Goal: Communication & Community: Participate in discussion

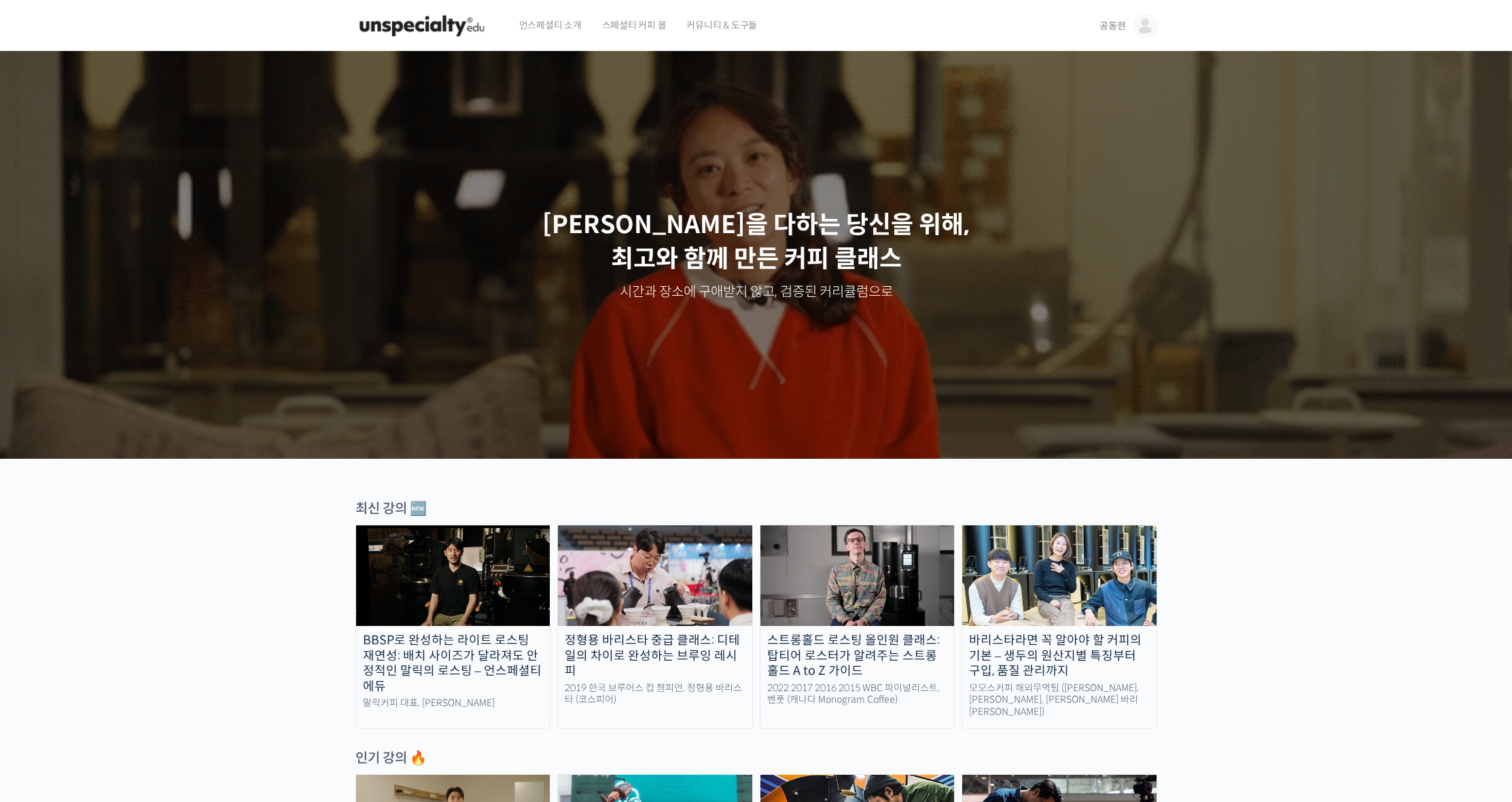
click at [1135, 29] on img at bounding box center [1145, 26] width 25 height 25
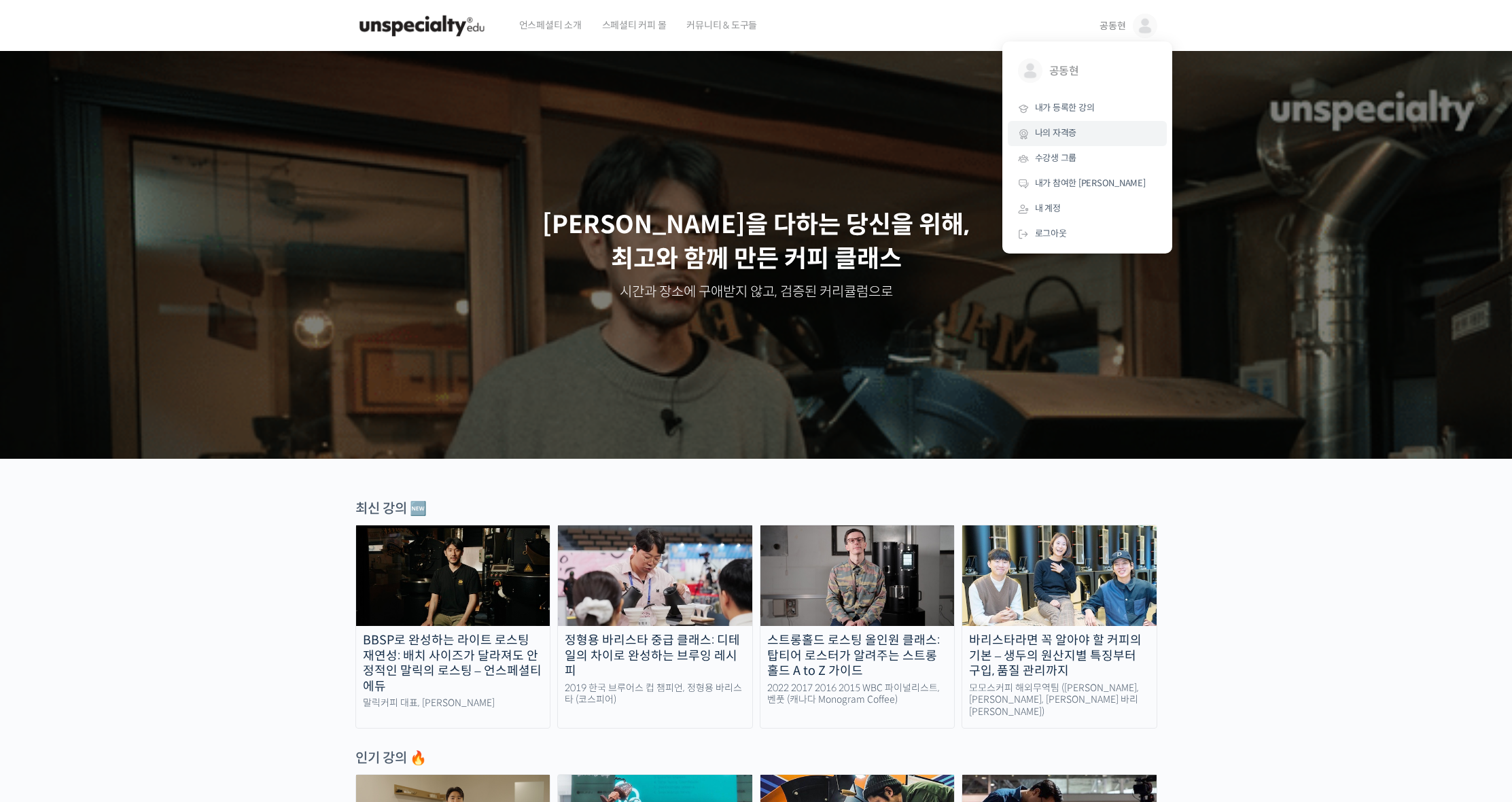
click at [1085, 121] on link "나의 자격증" at bounding box center [1087, 134] width 159 height 25
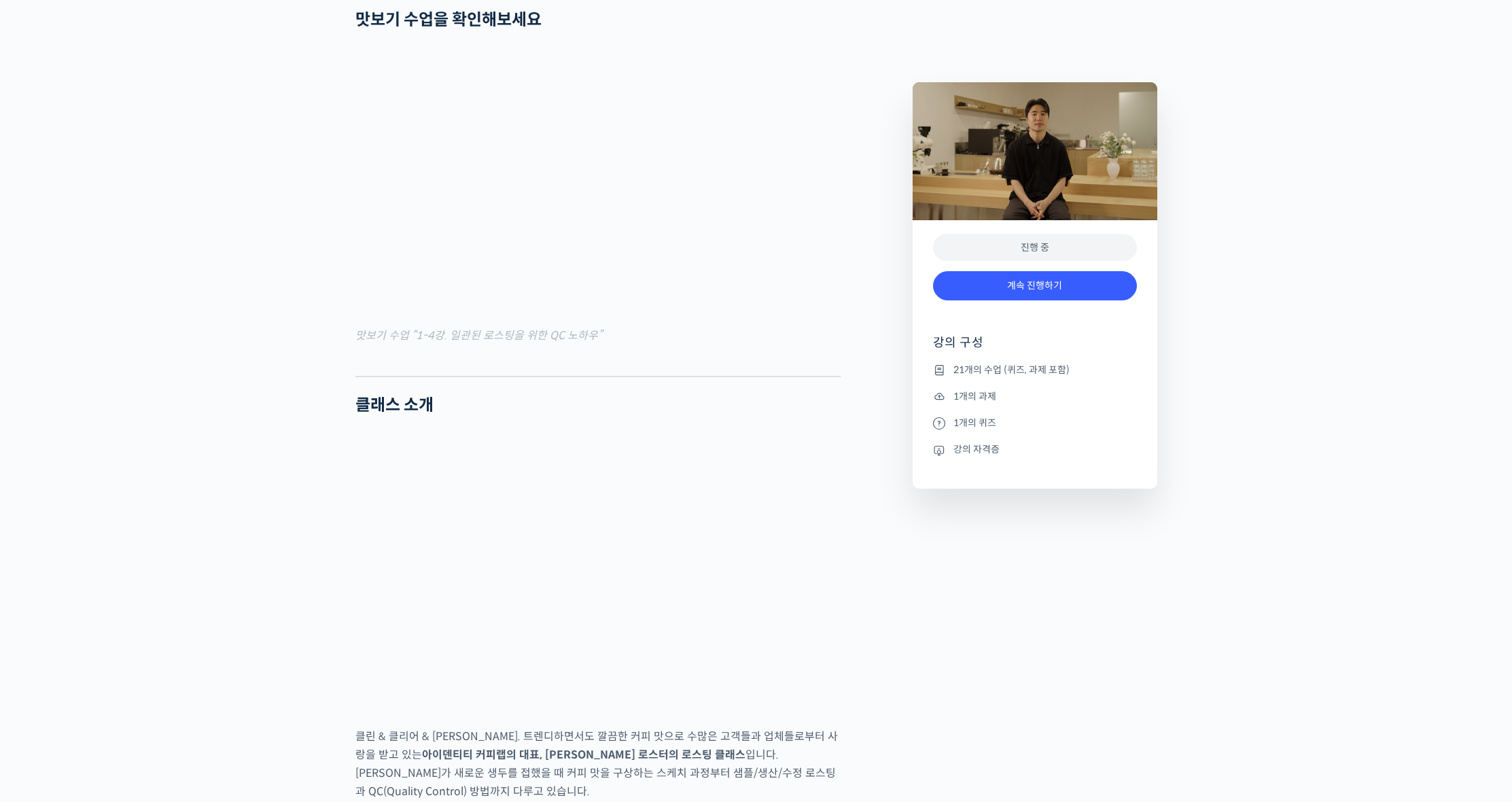
scroll to position [2260, 0]
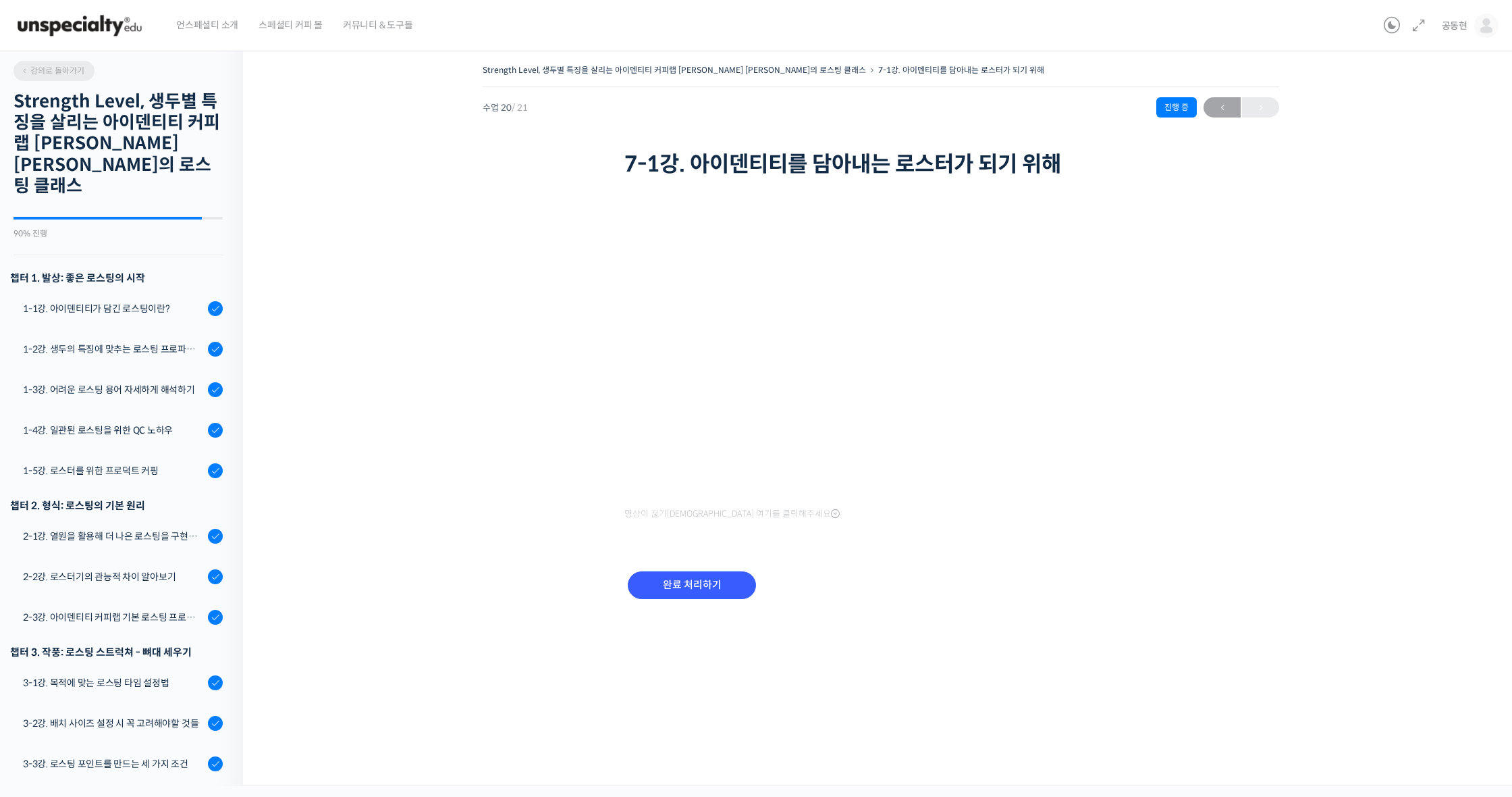
click at [75, 78] on link "강의로 돌아가기" at bounding box center [54, 71] width 81 height 20
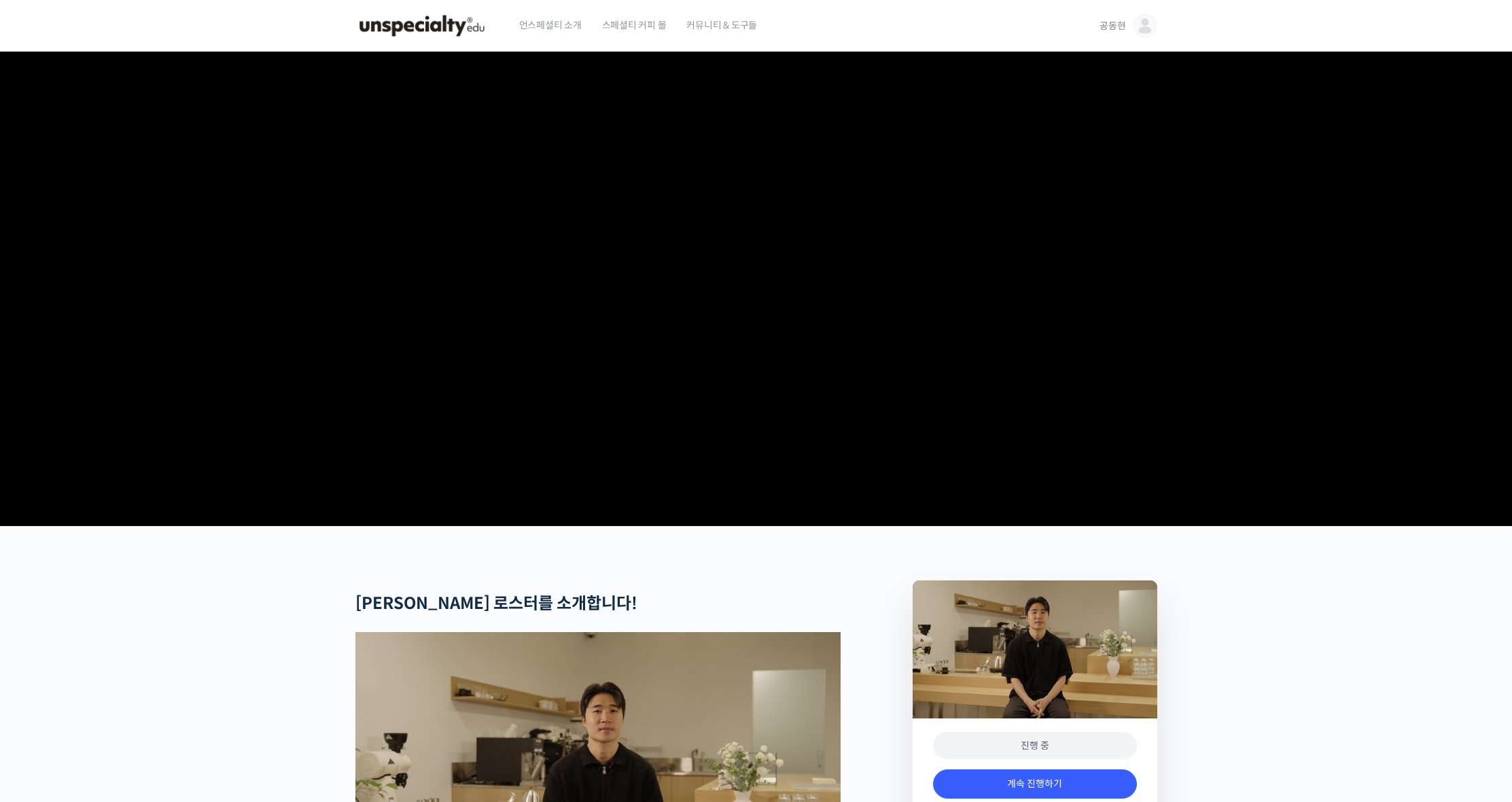
click at [695, 22] on span "커뮤니티 & 도구들" at bounding box center [722, 25] width 71 height 52
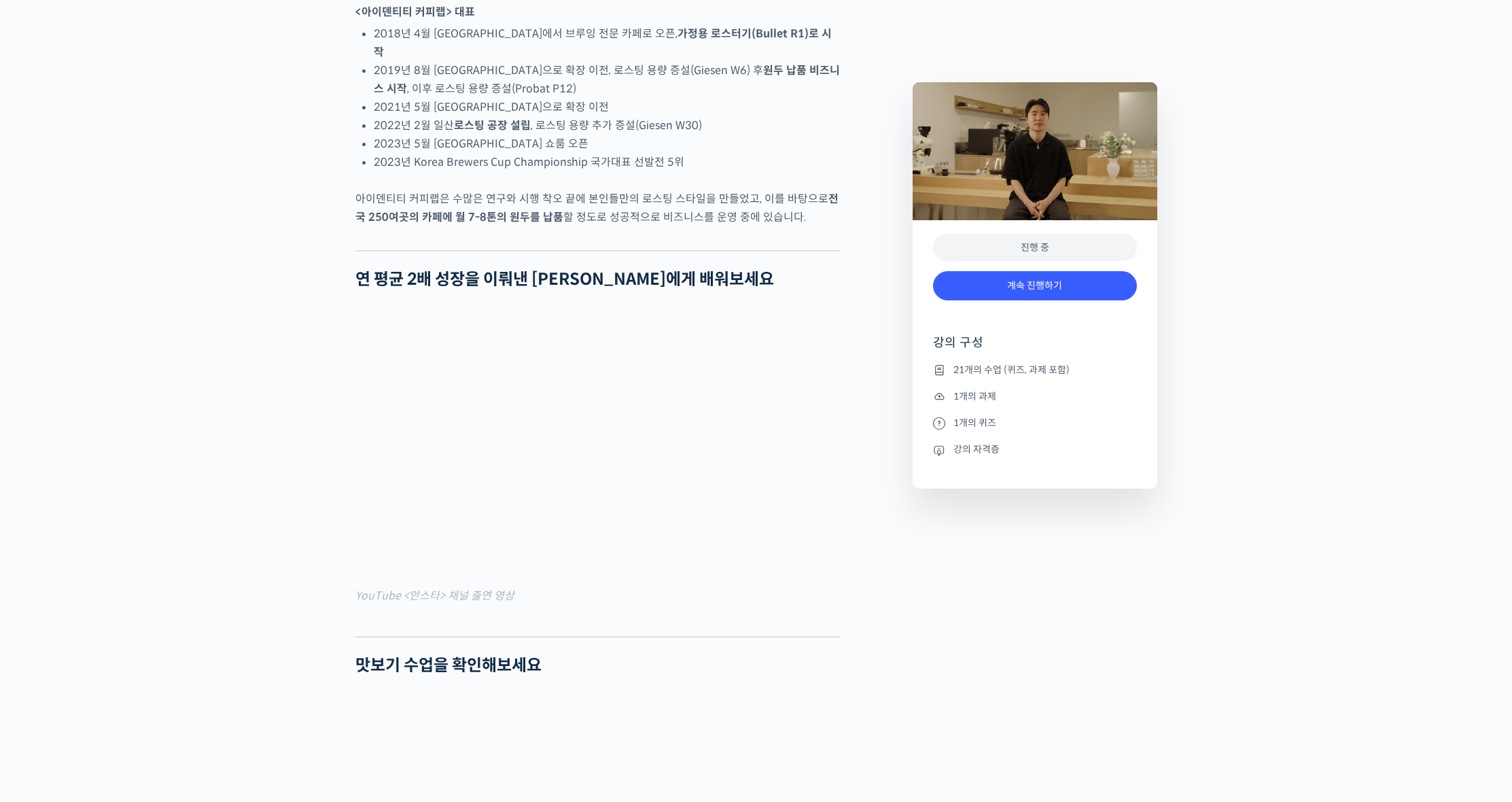
scroll to position [16, 0]
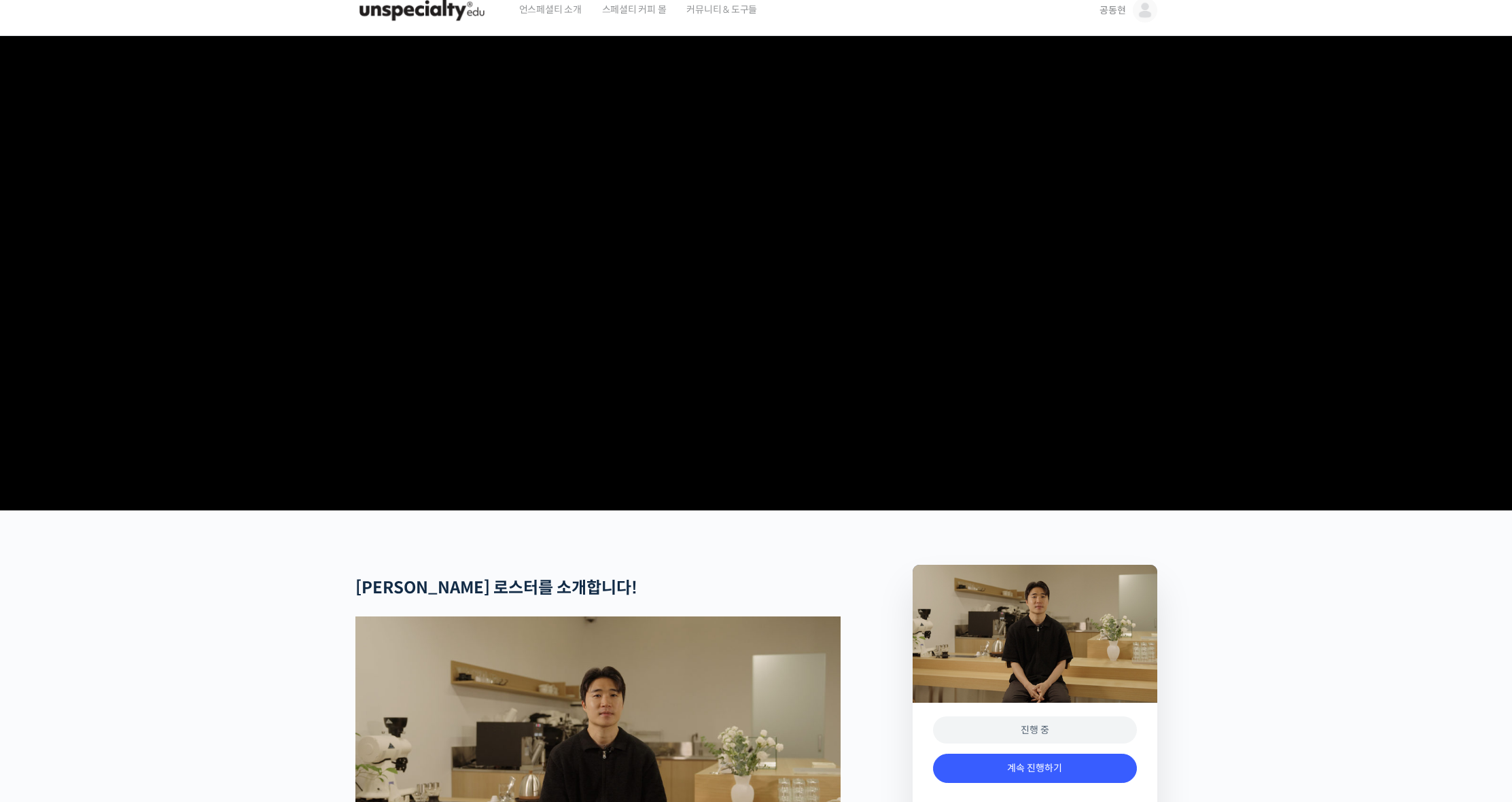
click at [1144, 19] on img at bounding box center [1145, 10] width 25 height 25
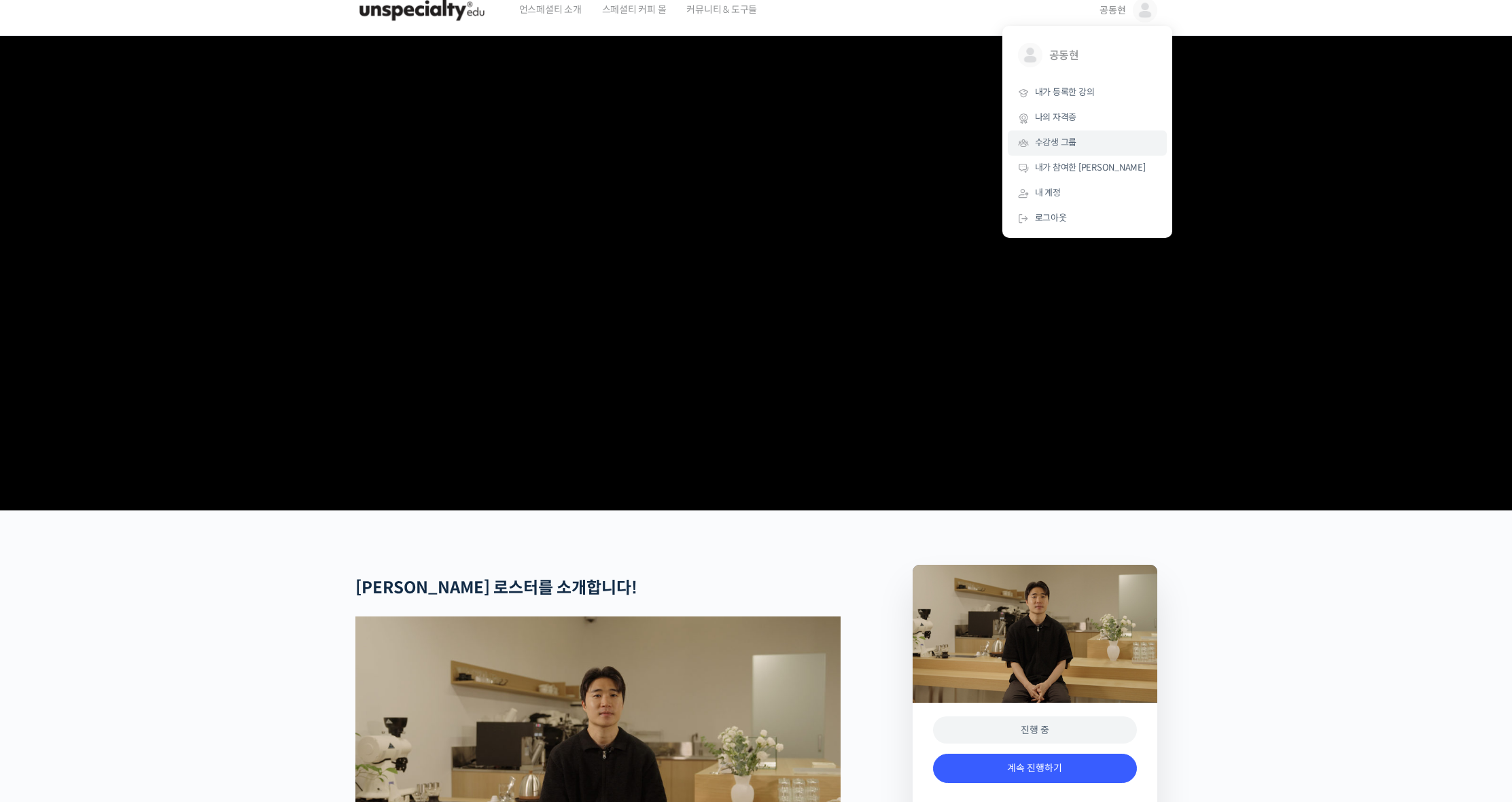
click at [1078, 149] on link "수강생 그룹" at bounding box center [1087, 143] width 159 height 25
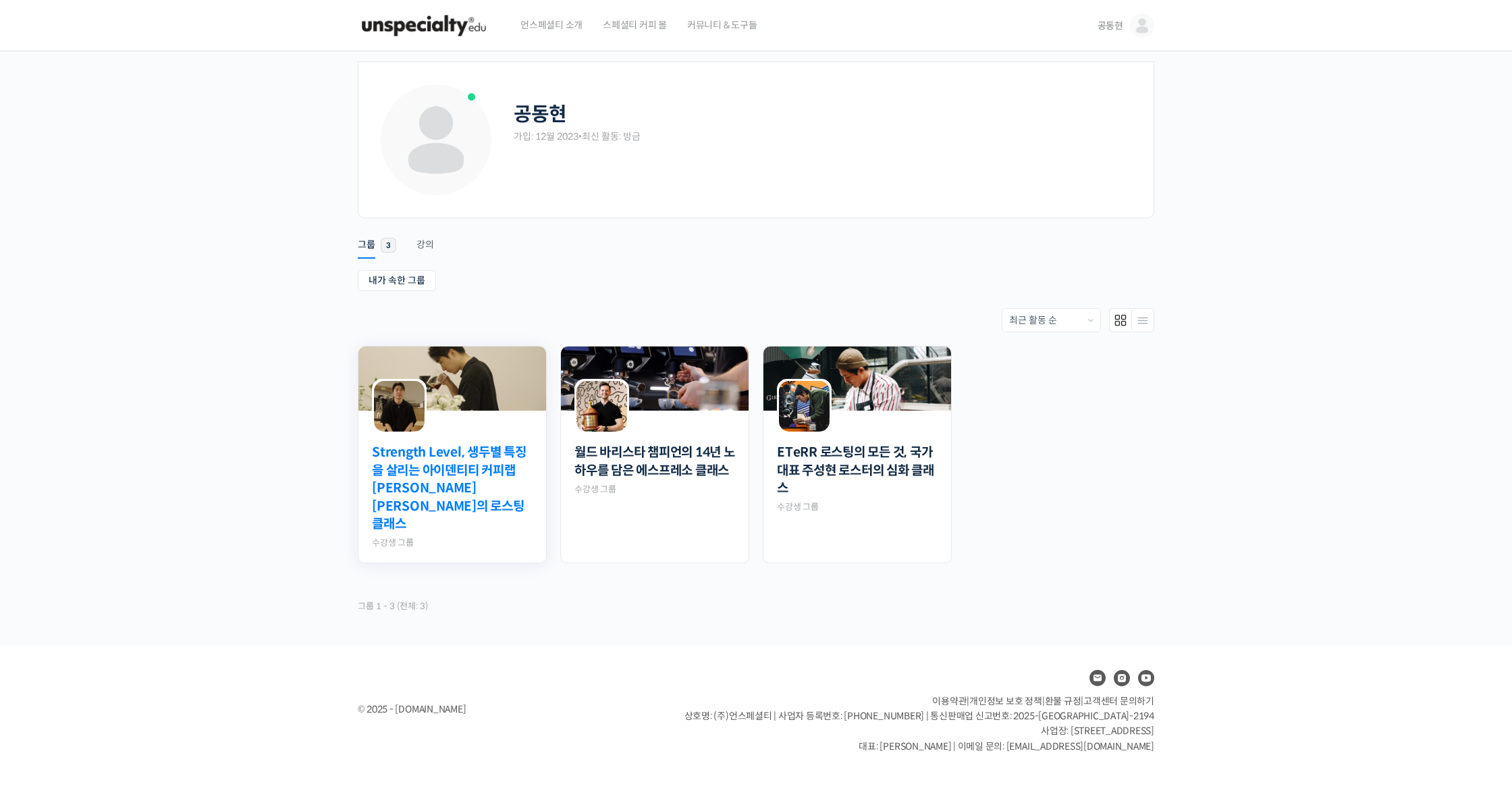
click at [524, 473] on link "Strength Level, 생두별 특징을 살리는 아이덴티티 커피랩 [PERSON_NAME] [PERSON_NAME]의 로스팅 클래스" at bounding box center [452, 489] width 161 height 90
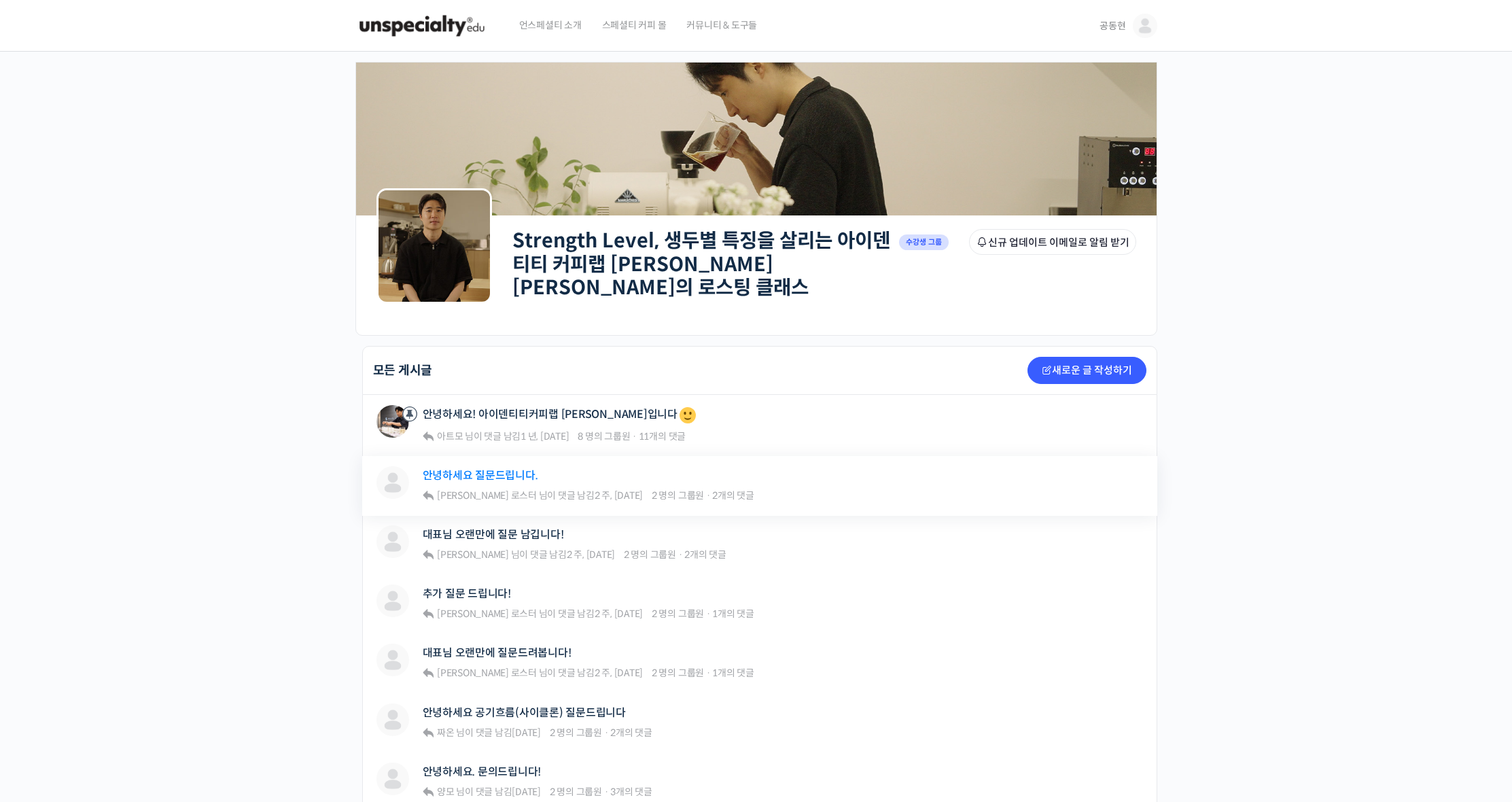
click at [499, 469] on link "안녕하세요 질문드립니다." at bounding box center [481, 476] width 115 height 13
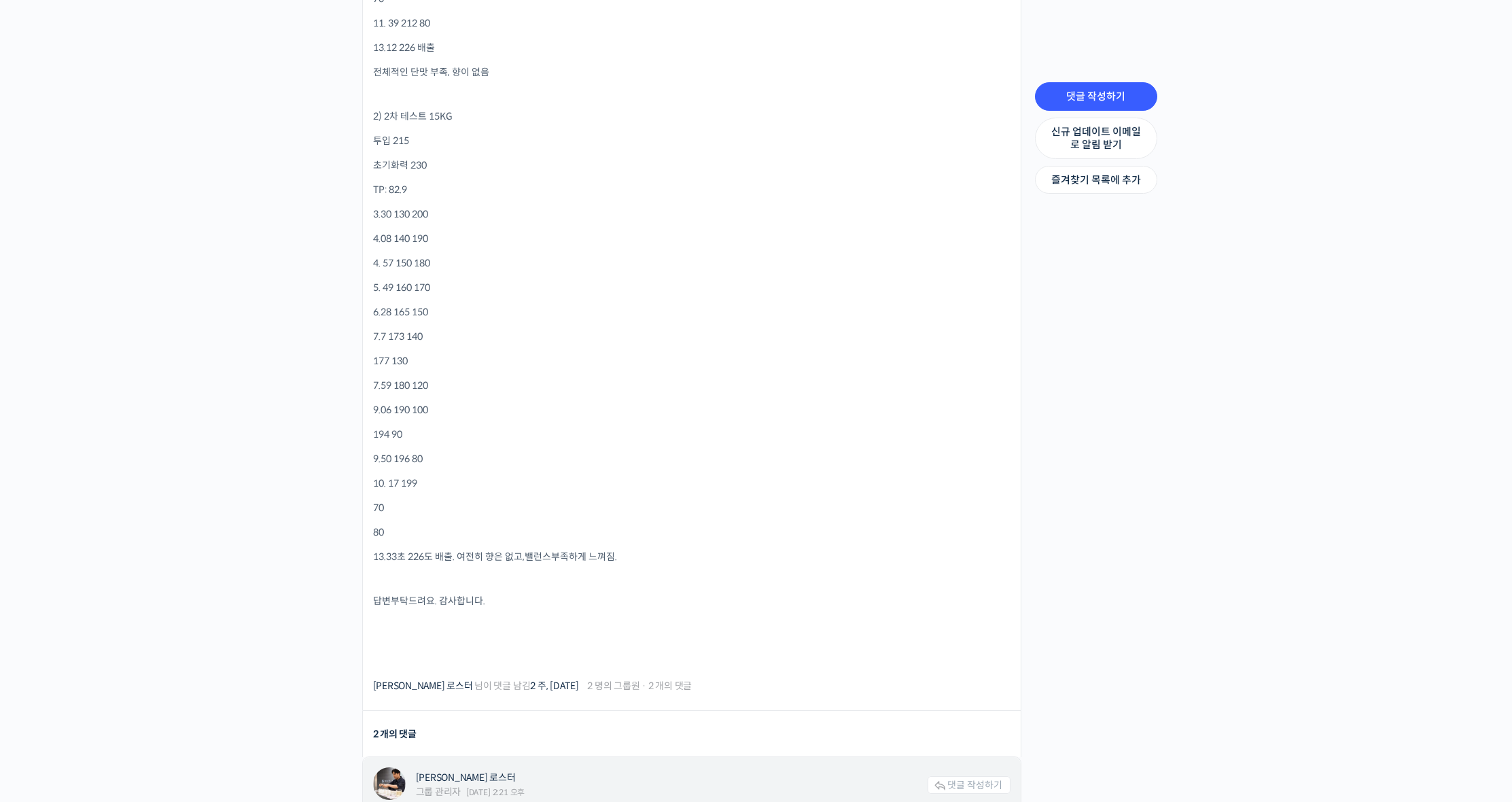
scroll to position [1461, 0]
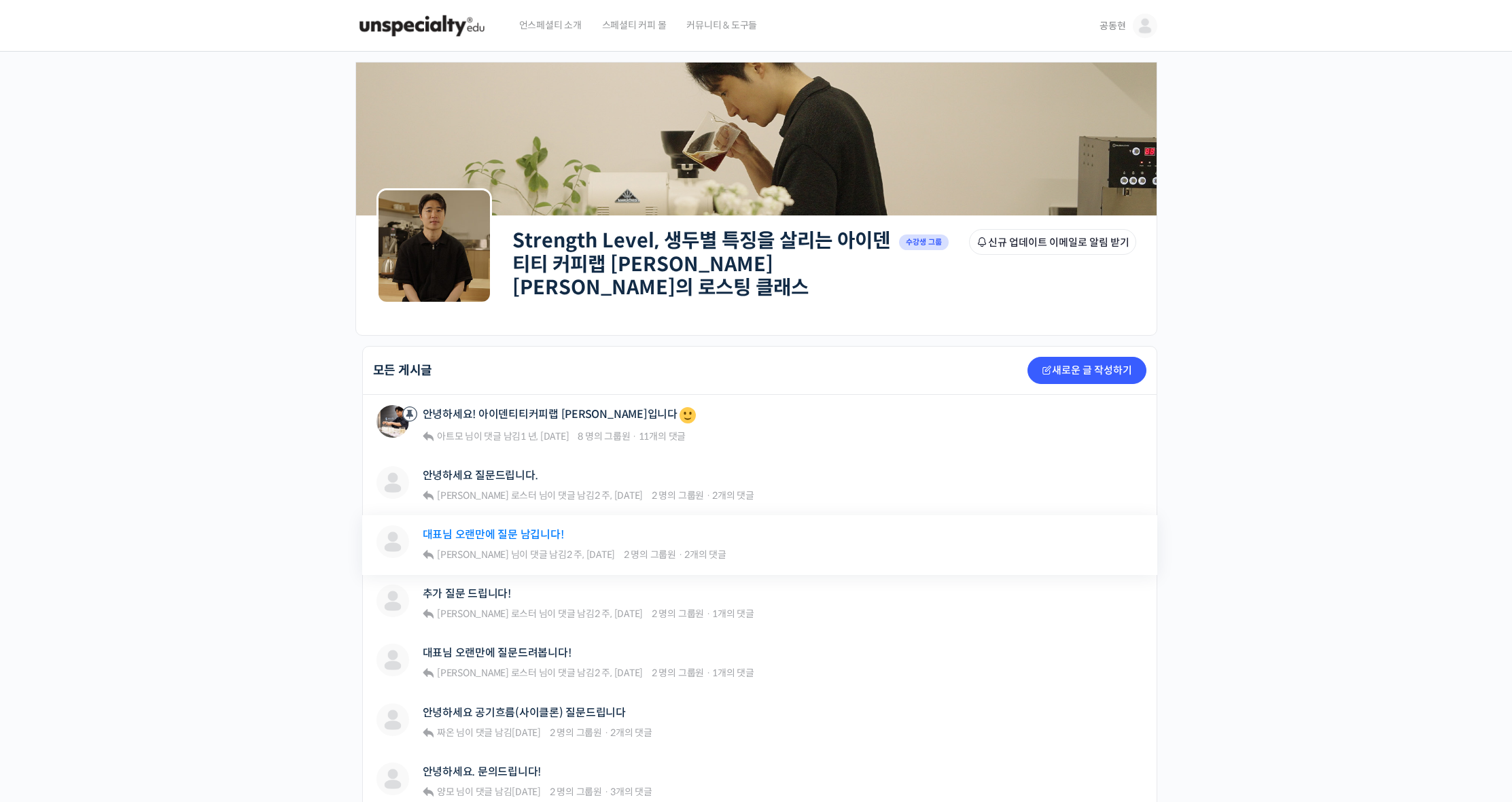
click at [519, 528] on link "대표님 오랜만에 질문 남깁니다!" at bounding box center [494, 534] width 141 height 13
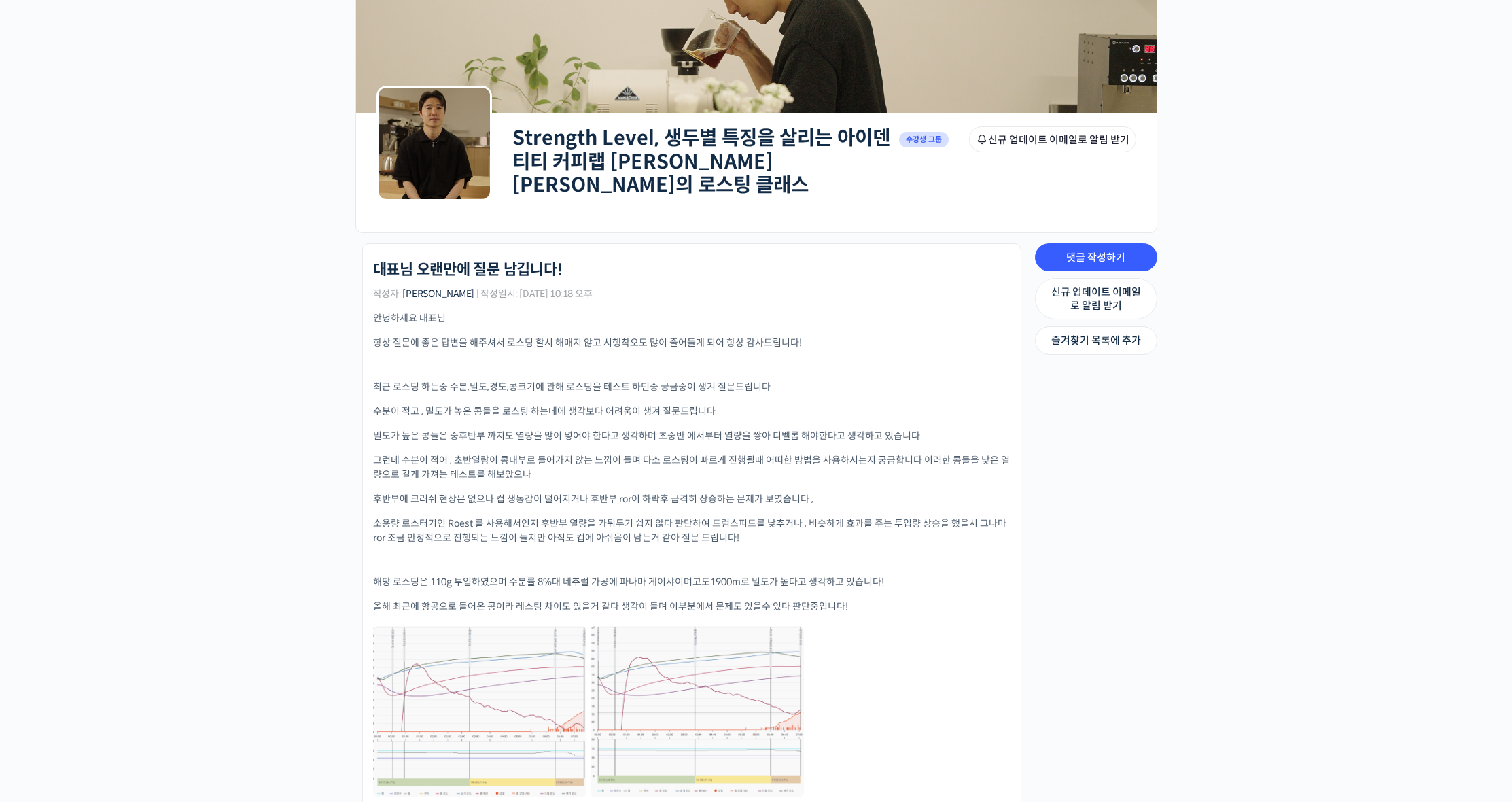
scroll to position [373, 0]
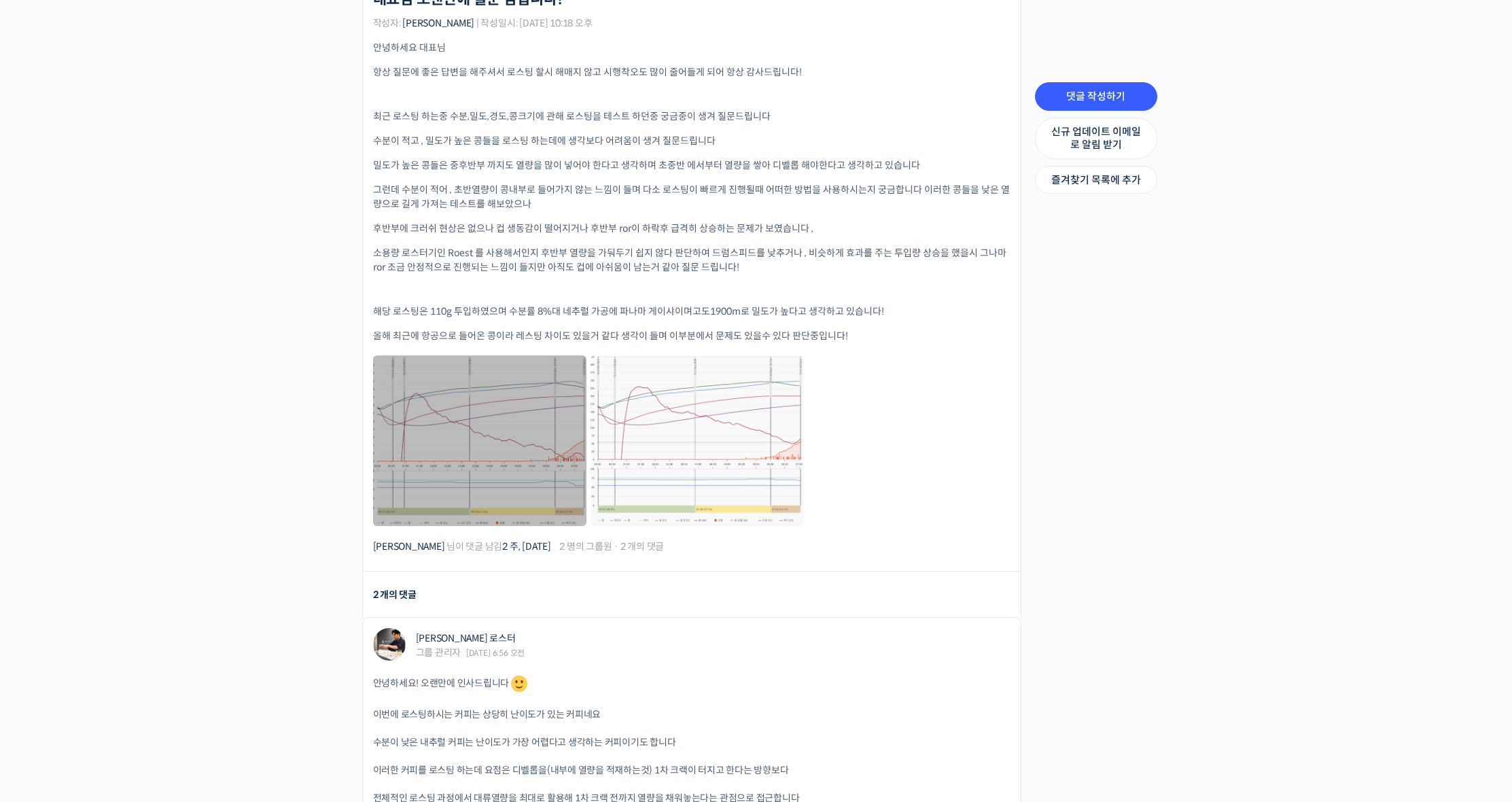
click at [494, 468] on link at bounding box center [480, 440] width 214 height 170
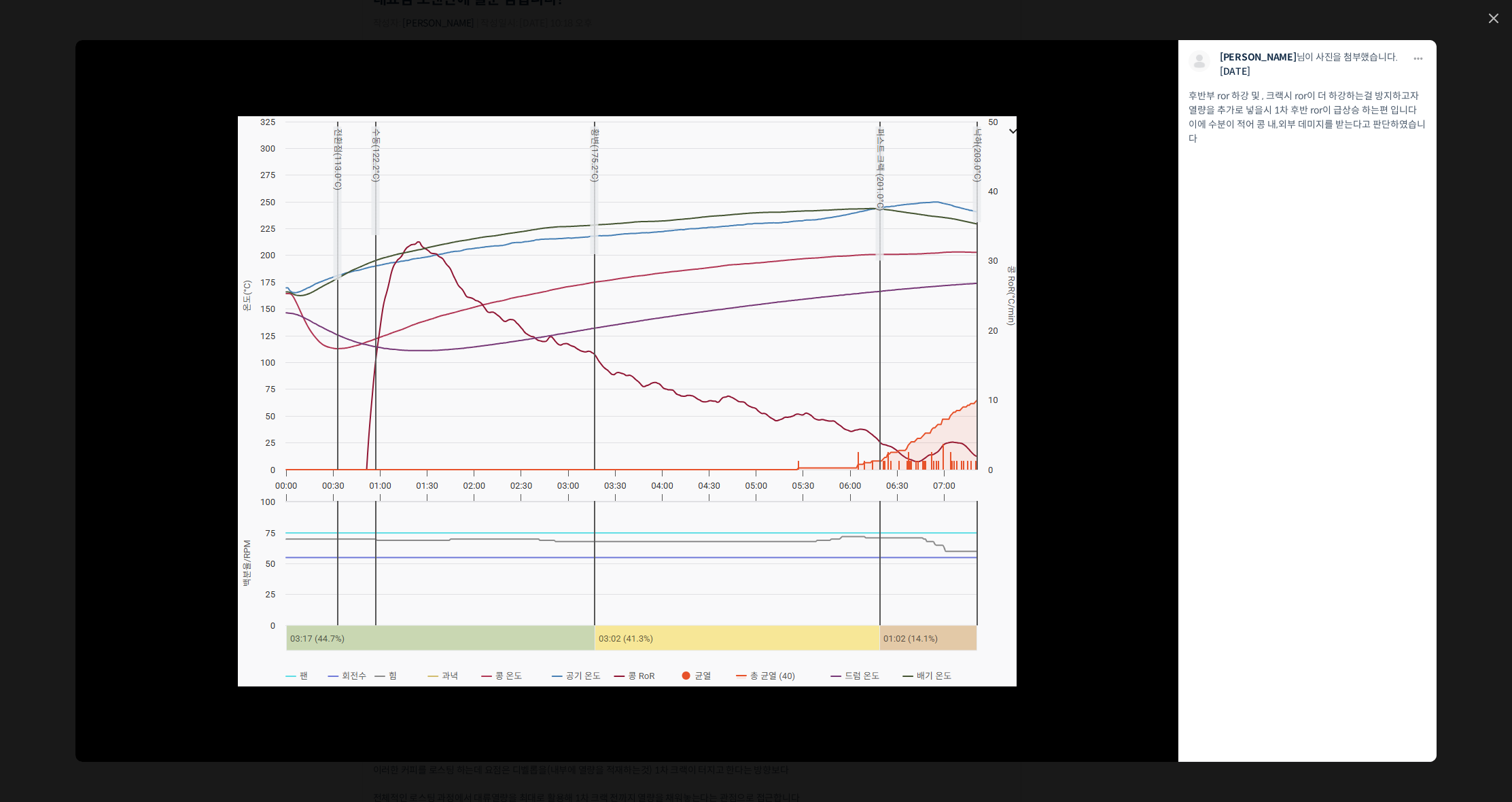
click at [1498, 18] on div "모두 공개 모든 회원 나만 보기 다운로드 다운로드 김형하 님이 사진을 첨부했습니다. 2주 전 후반부 ror 하강 및 , 크랙시 ror이 더 하…" at bounding box center [756, 401] width 1512 height 802
click at [1496, 16] on icon at bounding box center [1493, 18] width 8 height 8
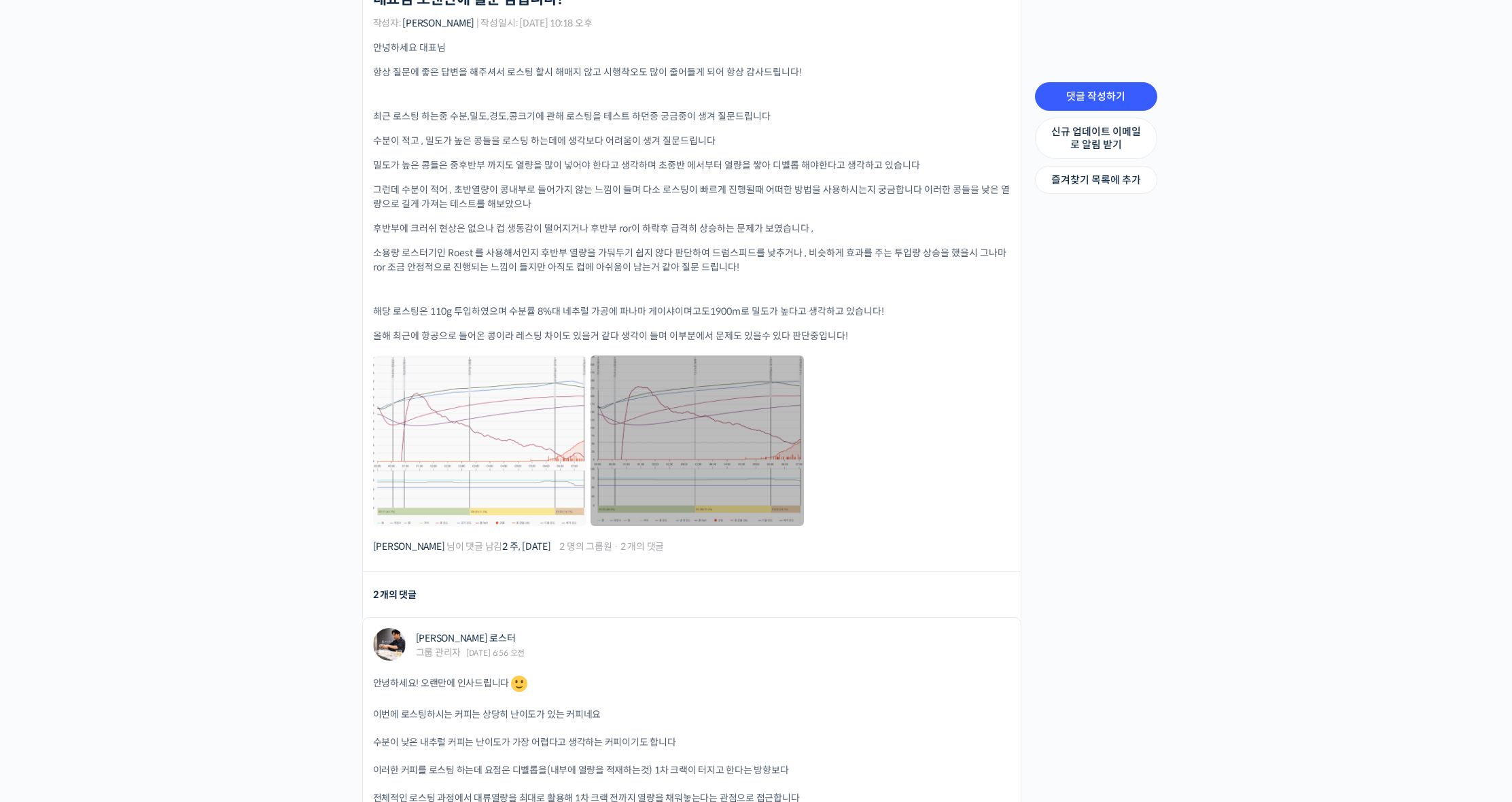
click at [715, 440] on link at bounding box center [697, 440] width 214 height 170
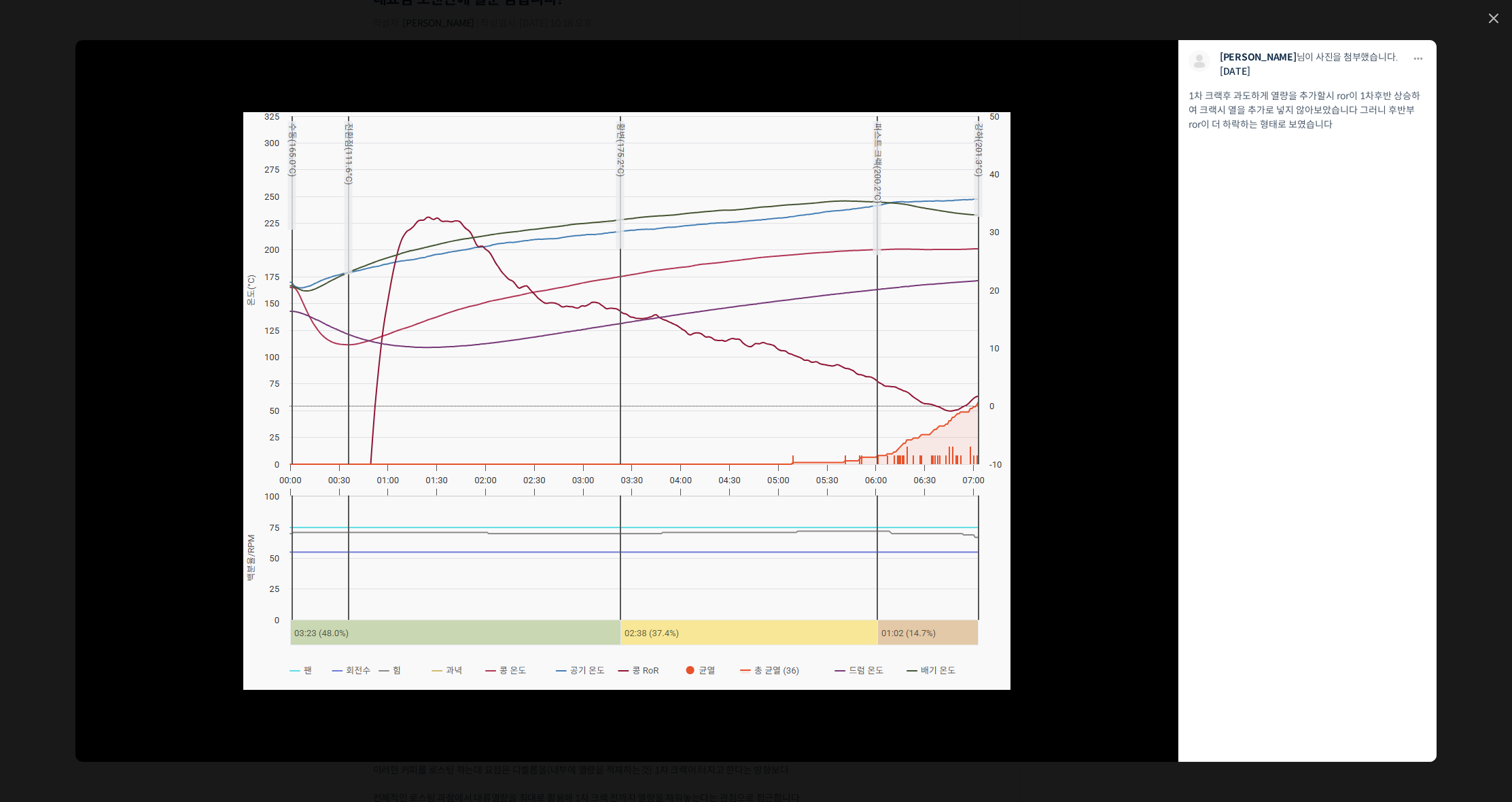
click at [1502, 21] on div "모두 공개 모든 회원 나만 보기 다운로드 다운로드 김형하 님이 사진을 첨부했습니다. 2주 전 1차 크랙후 과도하게 열량을 추가할시 ror이 1…" at bounding box center [756, 401] width 1512 height 802
click at [1485, 18] on div "모두 공개 모든 회원 나만 보기 다운로드 다운로드 김형하 님이 사진을 첨부했습니다. 2주 전 1차 크랙후 과도하게 열량을 추가할시 ror이 1…" at bounding box center [756, 401] width 1512 height 802
click at [1492, 17] on icon at bounding box center [1493, 18] width 8 height 8
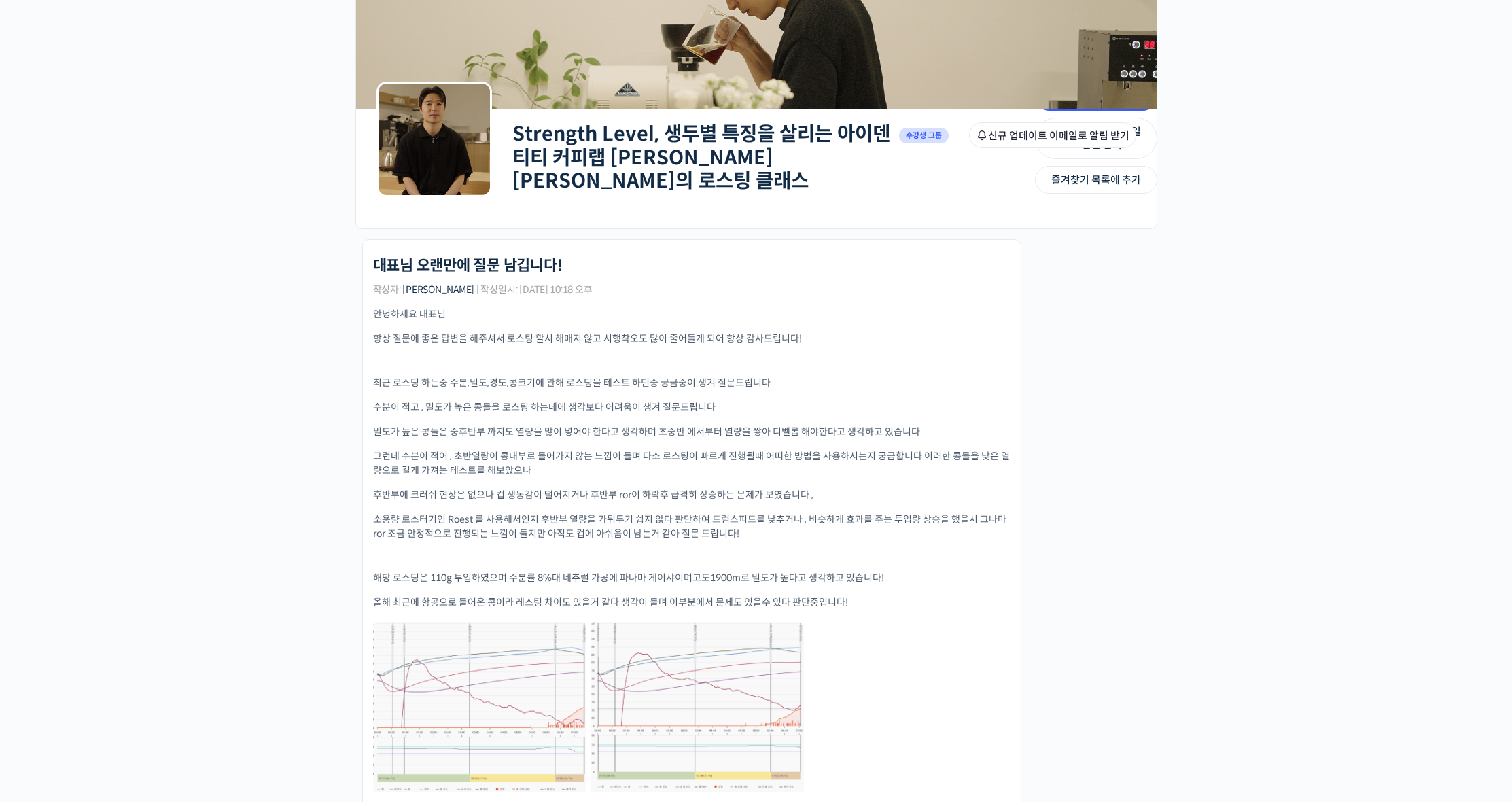
scroll to position [774, 0]
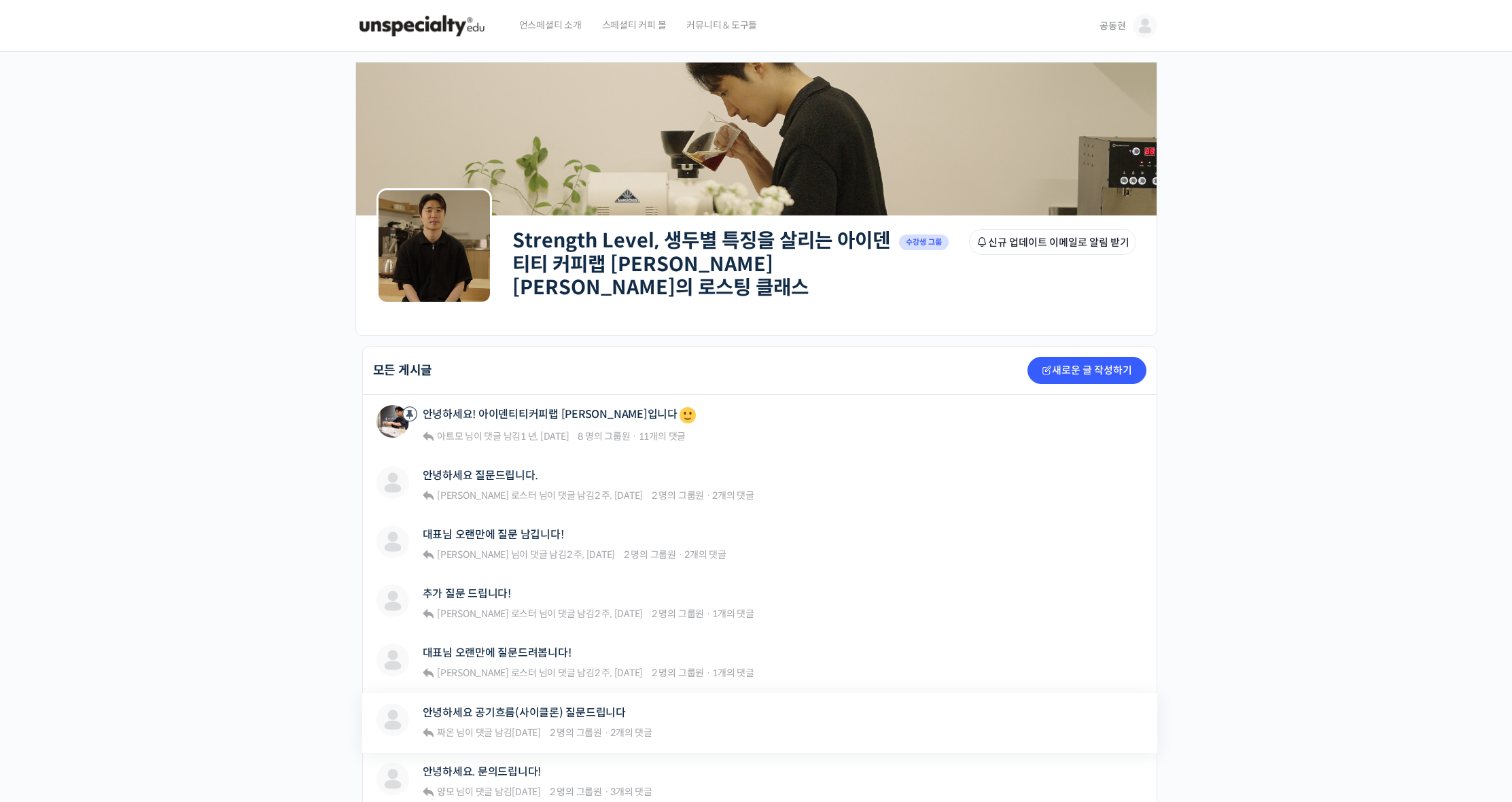
click at [766, 705] on div "짜온 안녕하세요 공기흐름(사이클론) 질문드립니다 짜온 님이 댓글 남김 [DATE] 2 명의 그룹원 · 2개의 댓글" at bounding box center [664, 723] width 574 height 39
click at [593, 706] on link "안녕하세요 공기흐름(사이클론) 질문드립니다" at bounding box center [524, 712] width 203 height 13
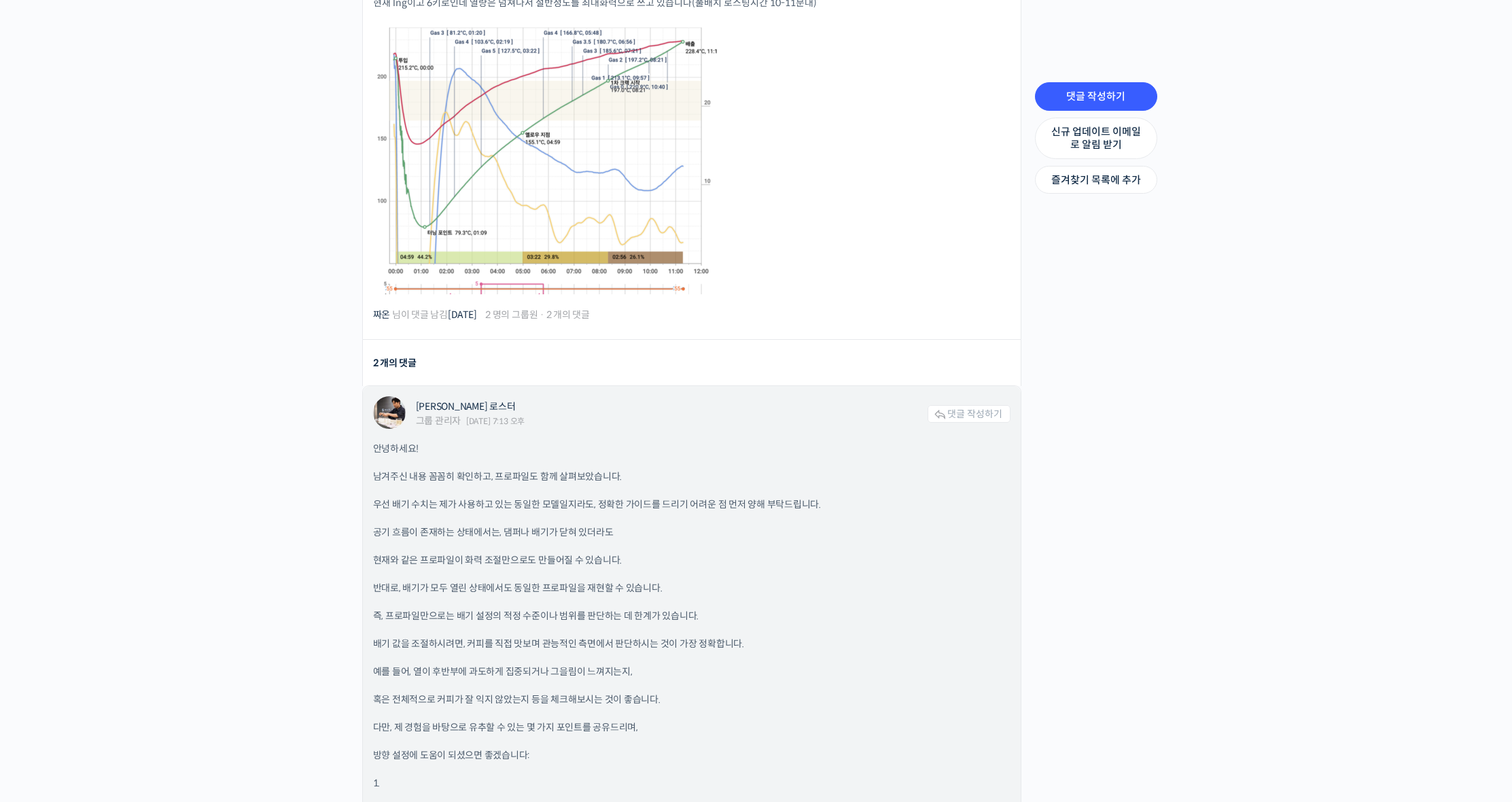
scroll to position [802, 0]
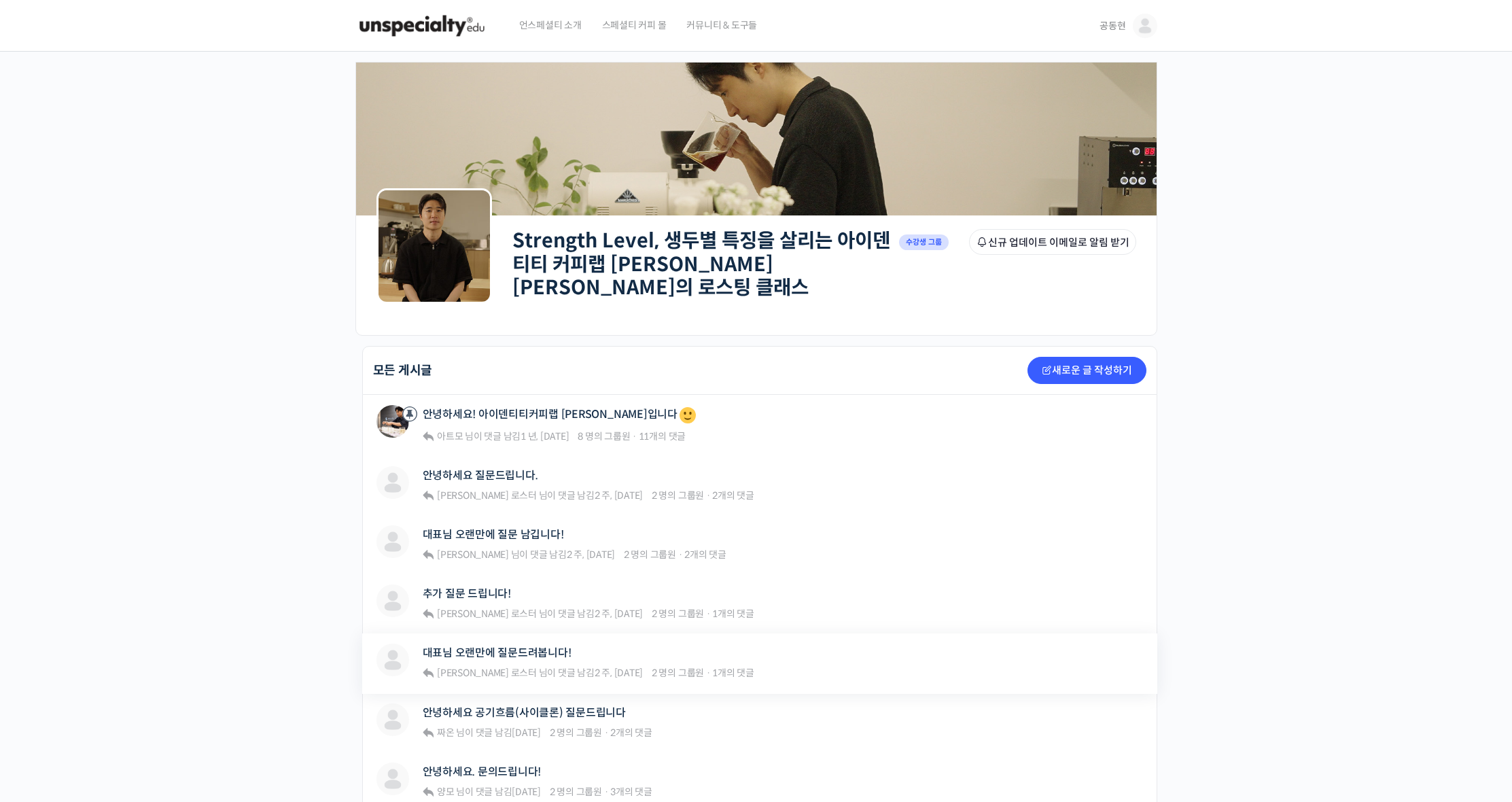
click at [647, 644] on div "대표님 오랜만에 질문드려봅니다!" at bounding box center [588, 653] width 331 height 18
click at [607, 650] on div "대표님 오랜만에 질문드려봅니다!" at bounding box center [588, 653] width 331 height 18
click at [539, 646] on link "대표님 오랜만에 질문드려봅니다!" at bounding box center [497, 653] width 149 height 13
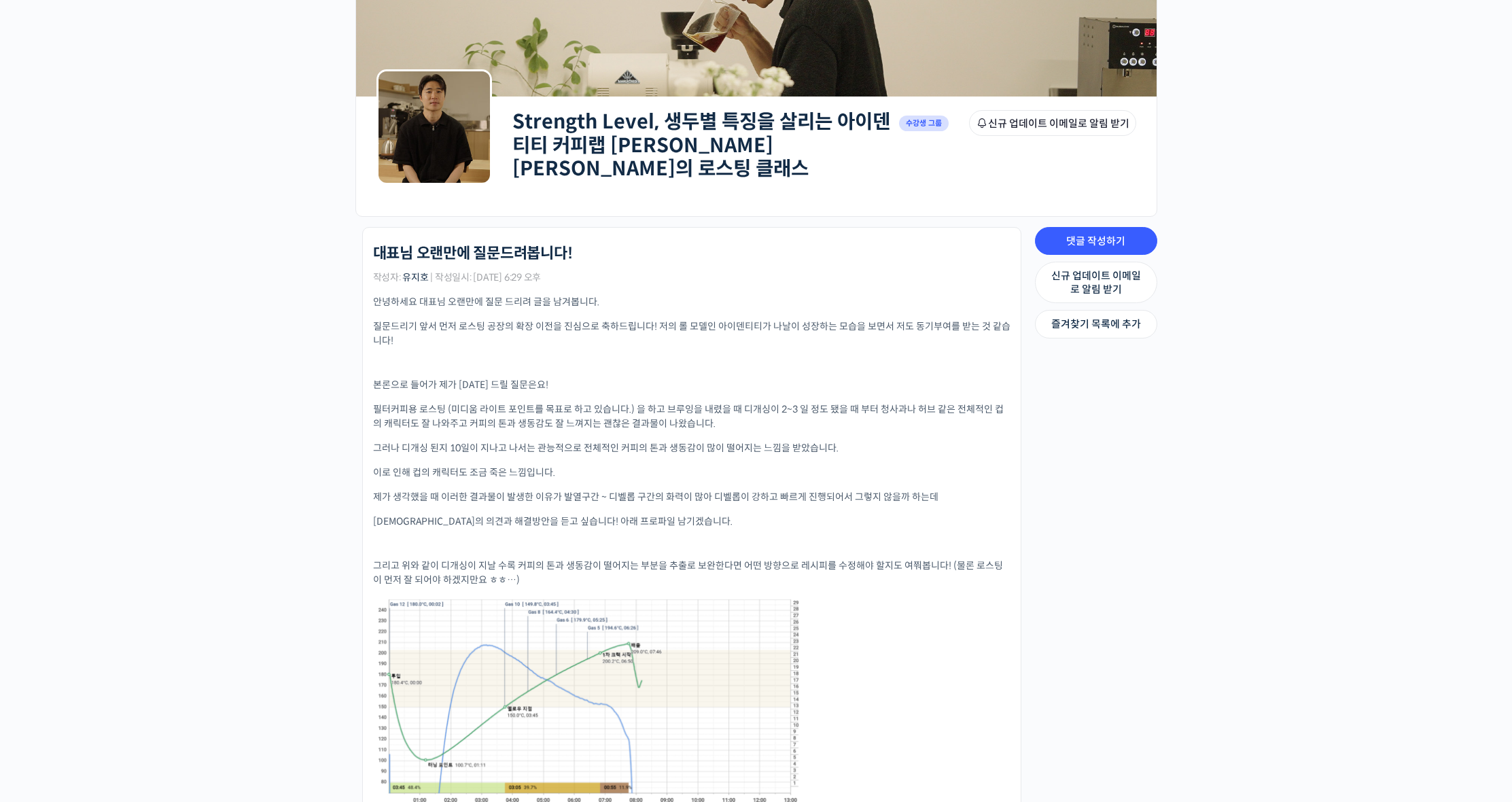
scroll to position [230, 0]
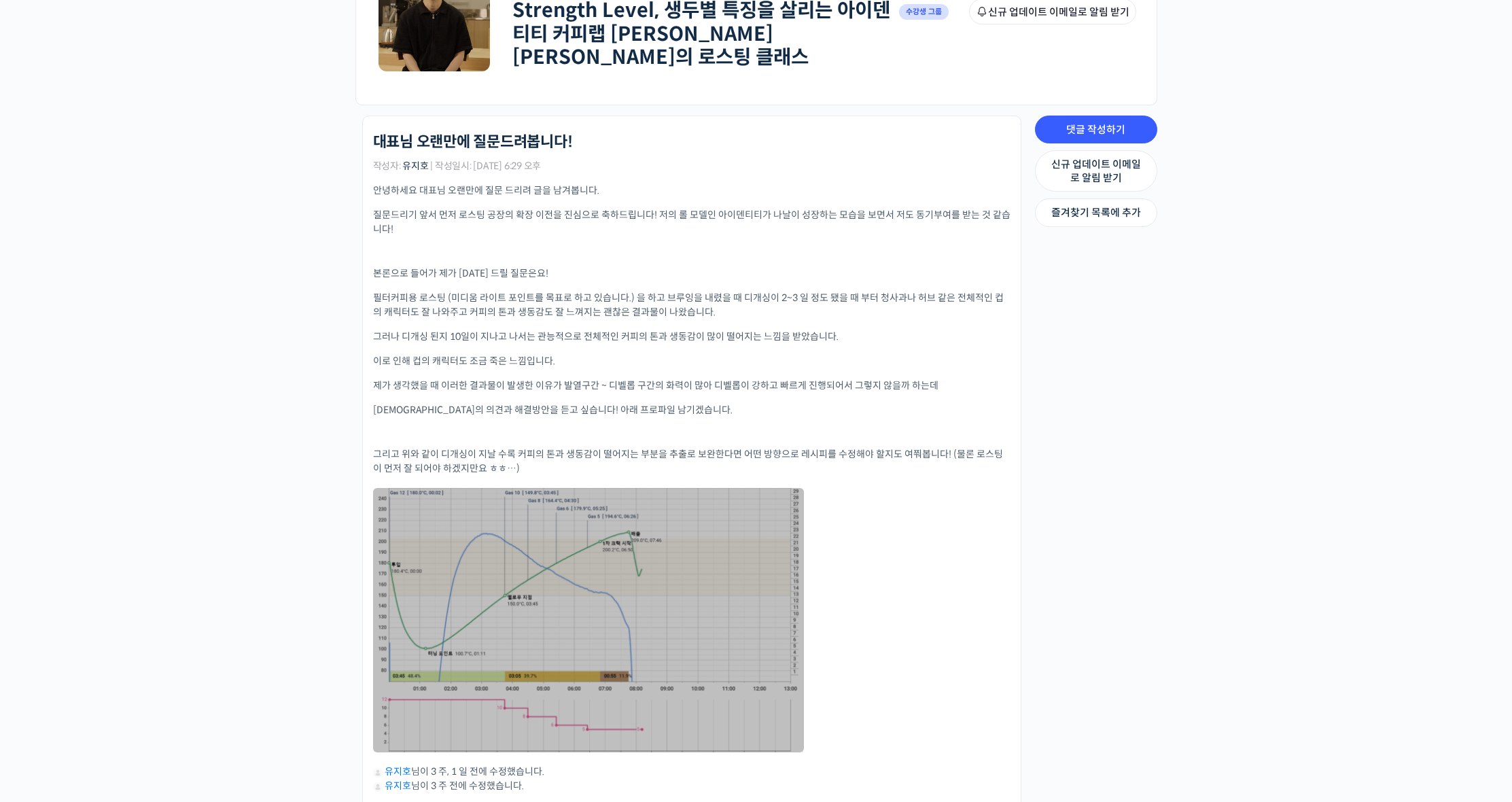
click at [744, 635] on link at bounding box center [588, 620] width 431 height 264
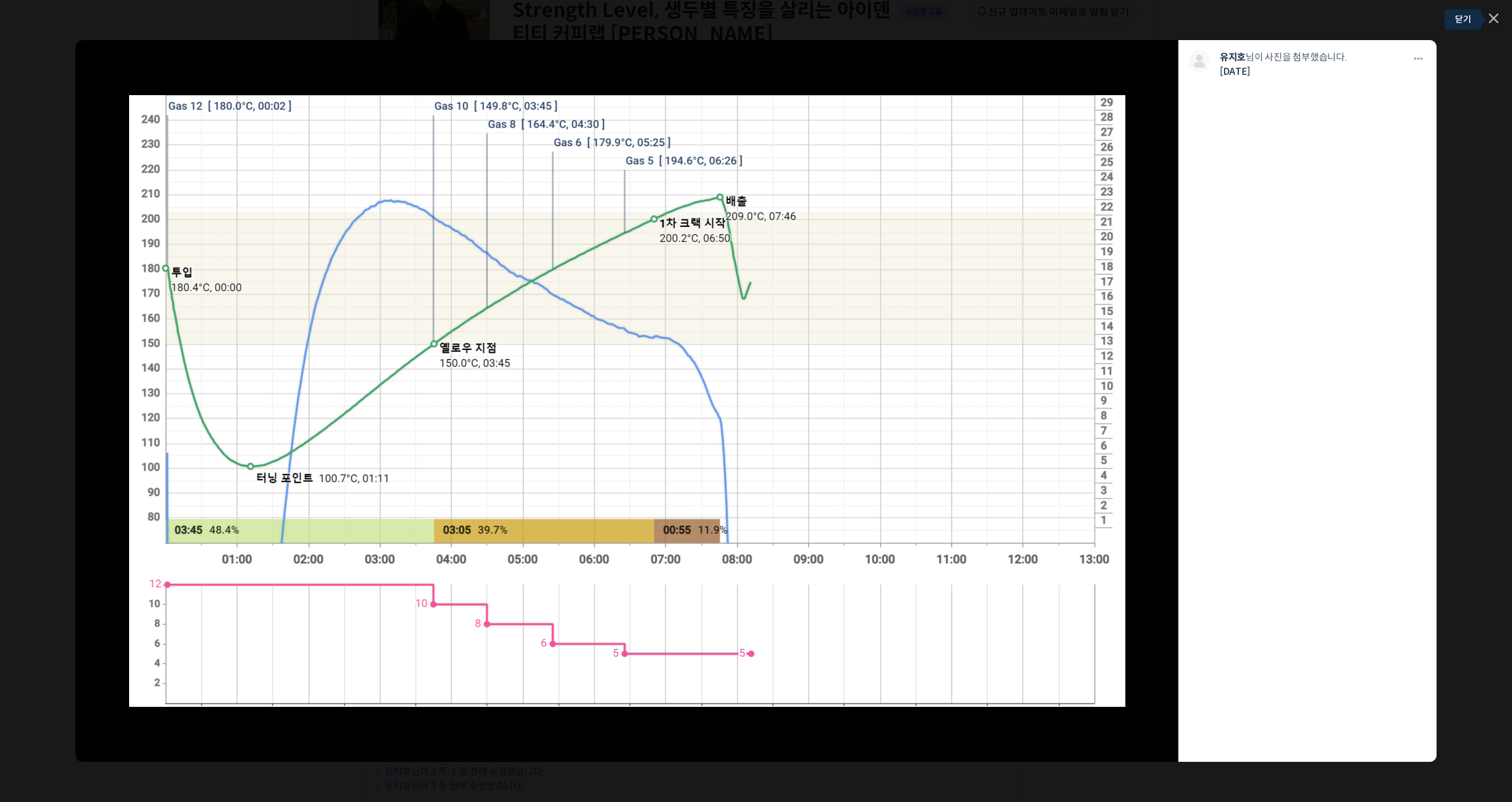
click at [1498, 22] on icon at bounding box center [1493, 18] width 8 height 8
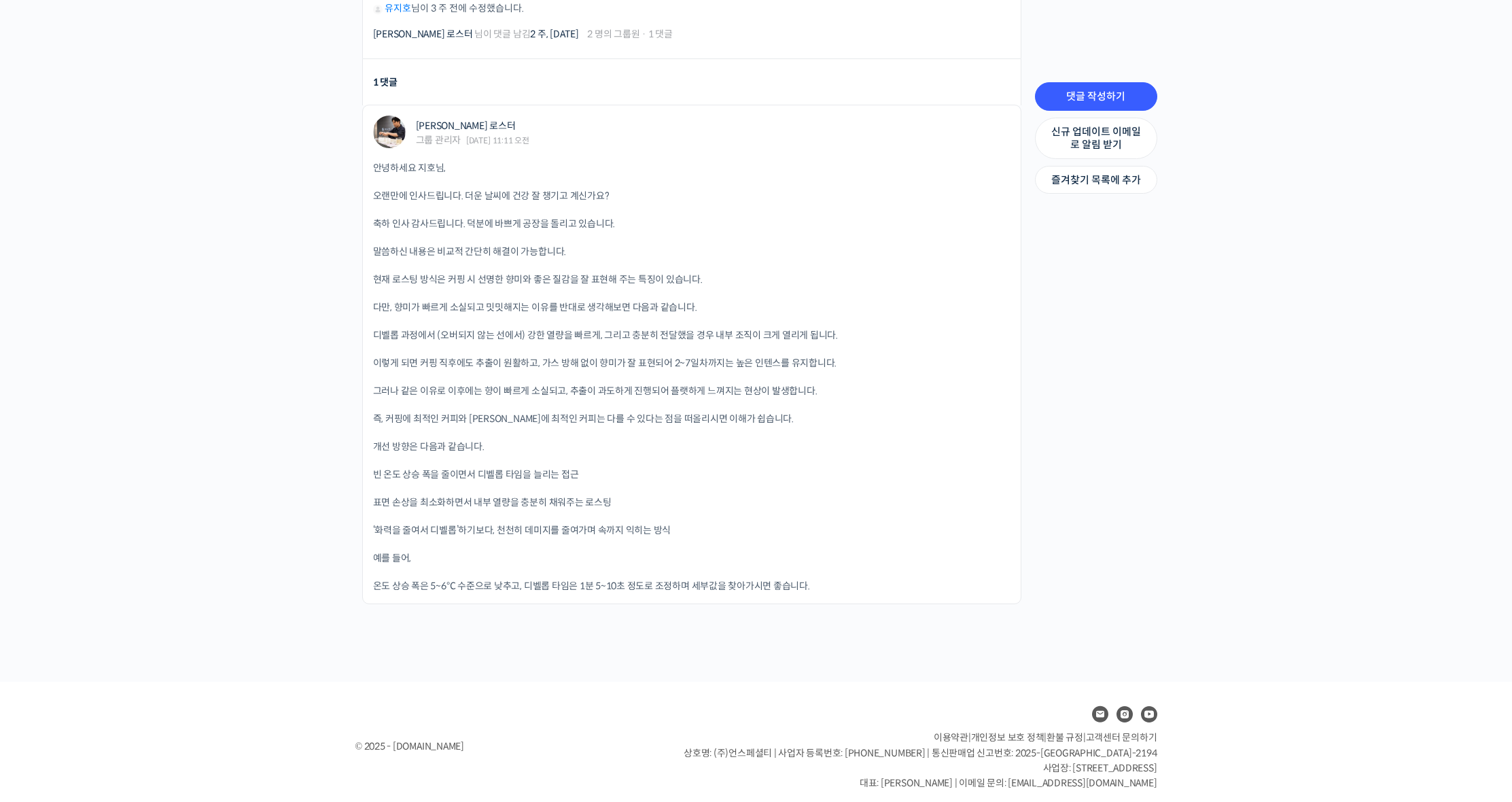
scroll to position [93, 0]
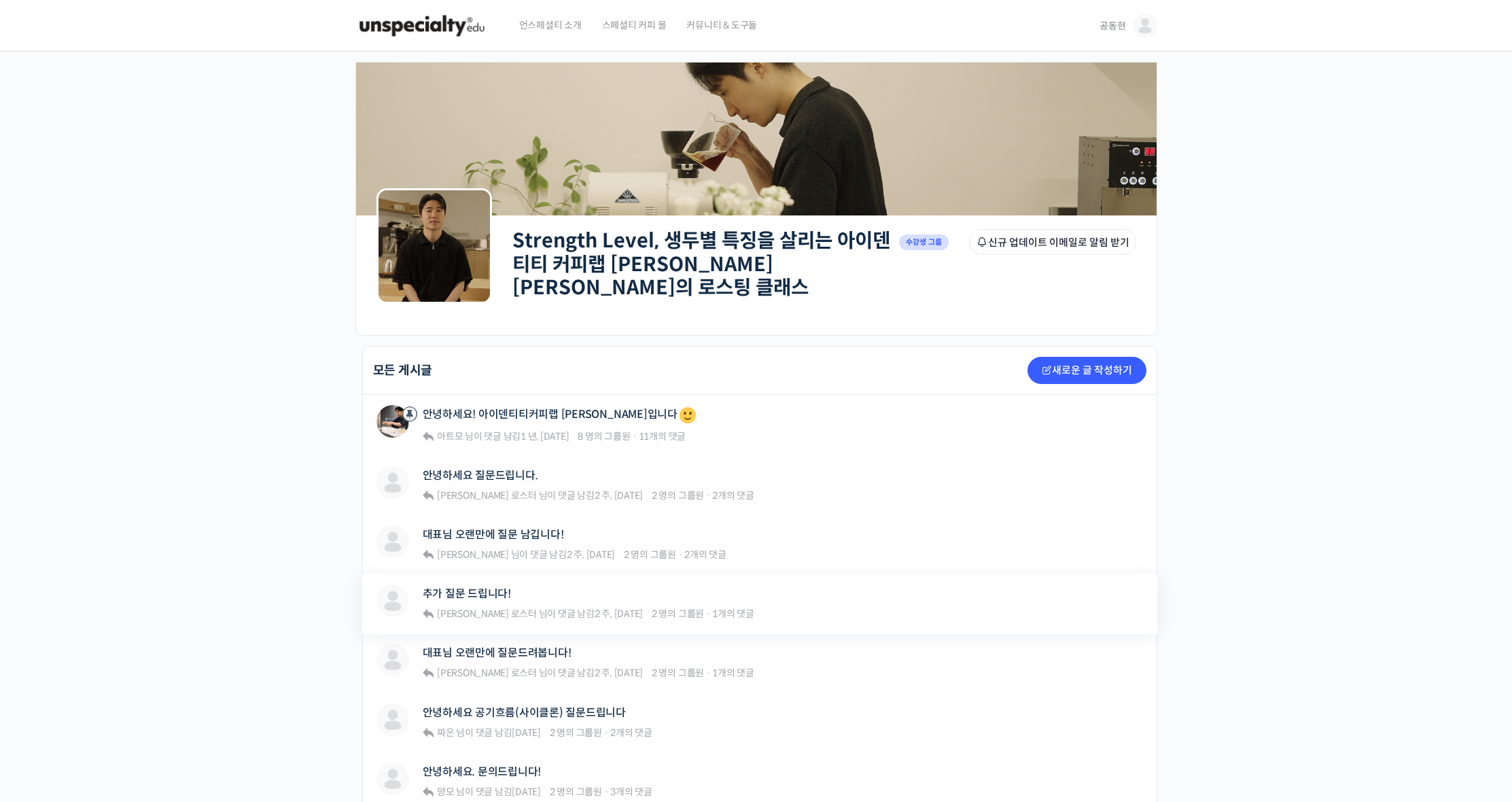
click at [634, 597] on div "추가 질문 드립니다! 윤원균 로스터 님이 댓글 남김 2 주, 3 일 전 2 명의 그룹원 · 1개의 댓글" at bounding box center [588, 604] width 331 height 39
click at [518, 587] on div "추가 질문 드립니다!" at bounding box center [588, 593] width 331 height 18
click at [493, 587] on link "추가 질문 드립니다!" at bounding box center [467, 593] width 88 height 13
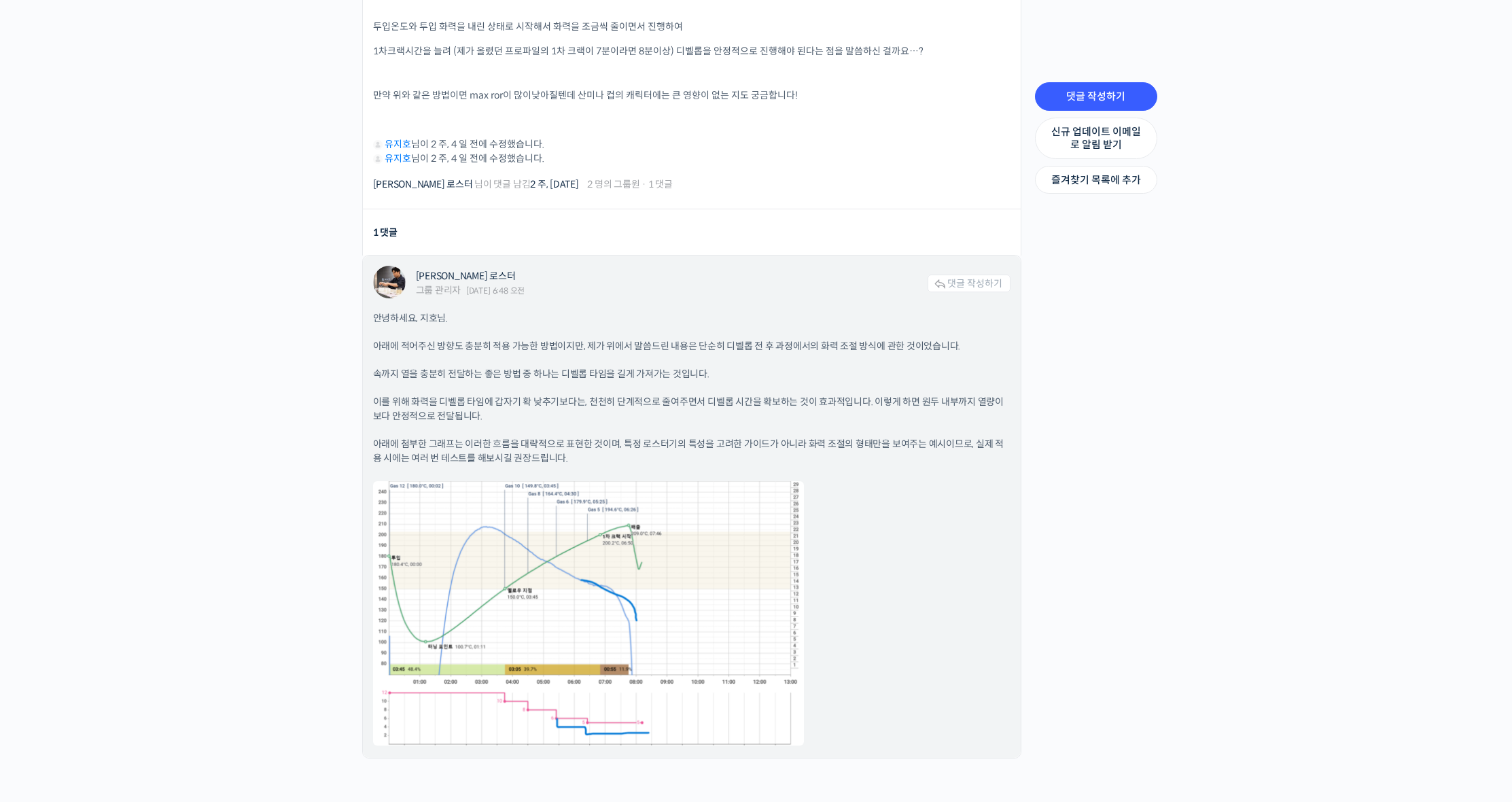
scroll to position [764, 0]
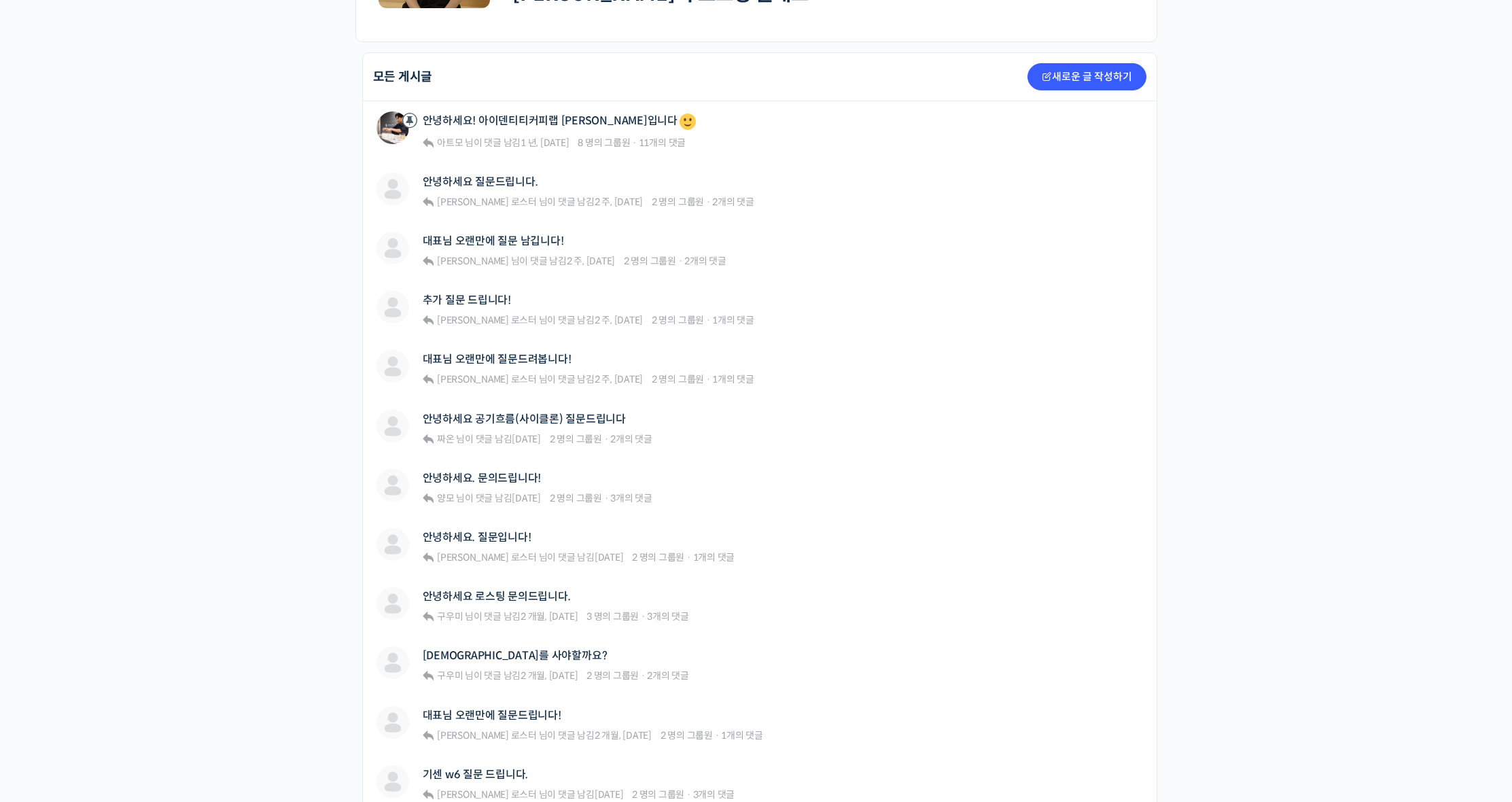
scroll to position [759, 0]
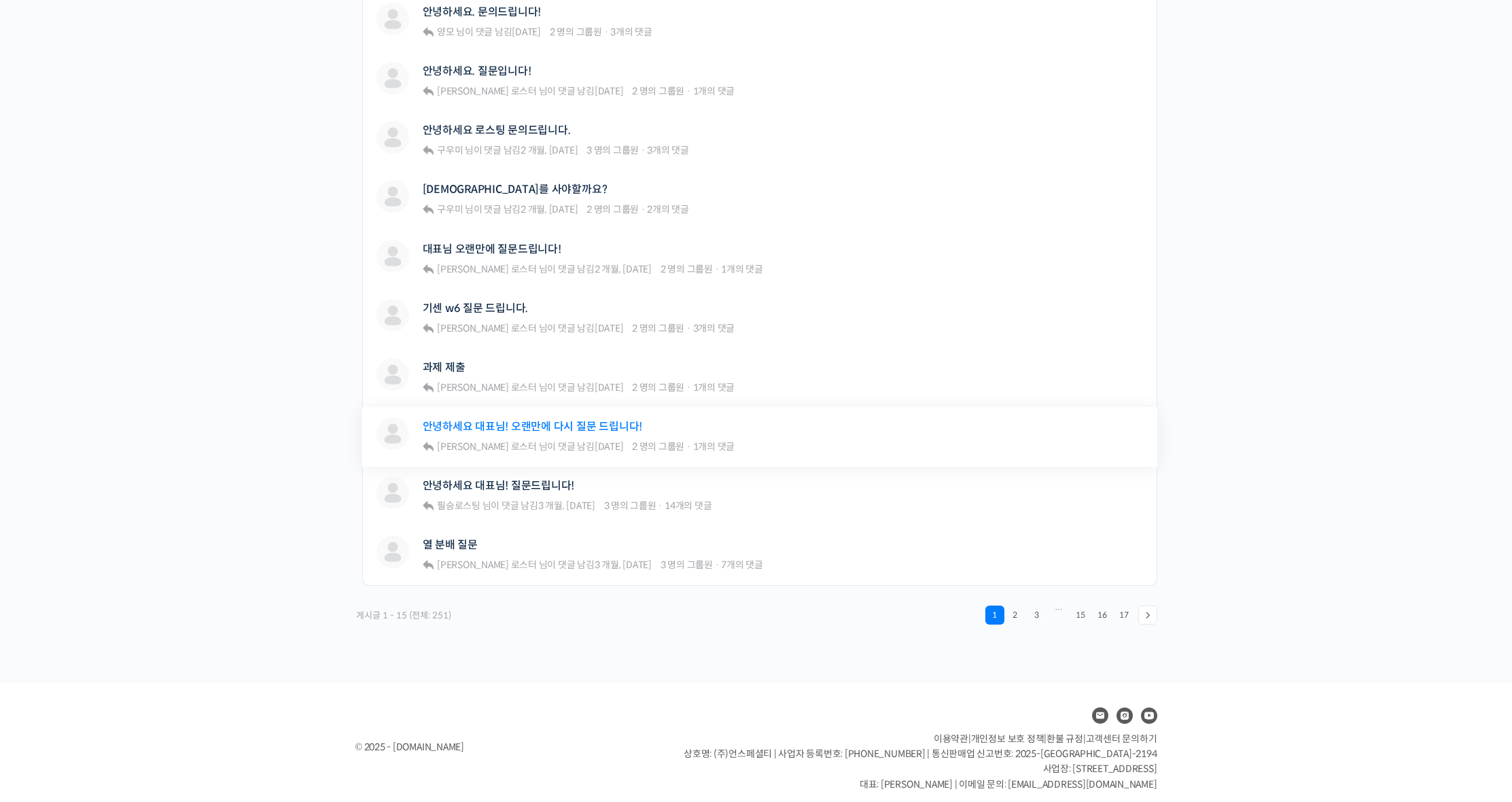
click at [546, 420] on link "안녕하세요 대표님! 오랜만에 다시 질문 드립니다!" at bounding box center [533, 427] width 220 height 13
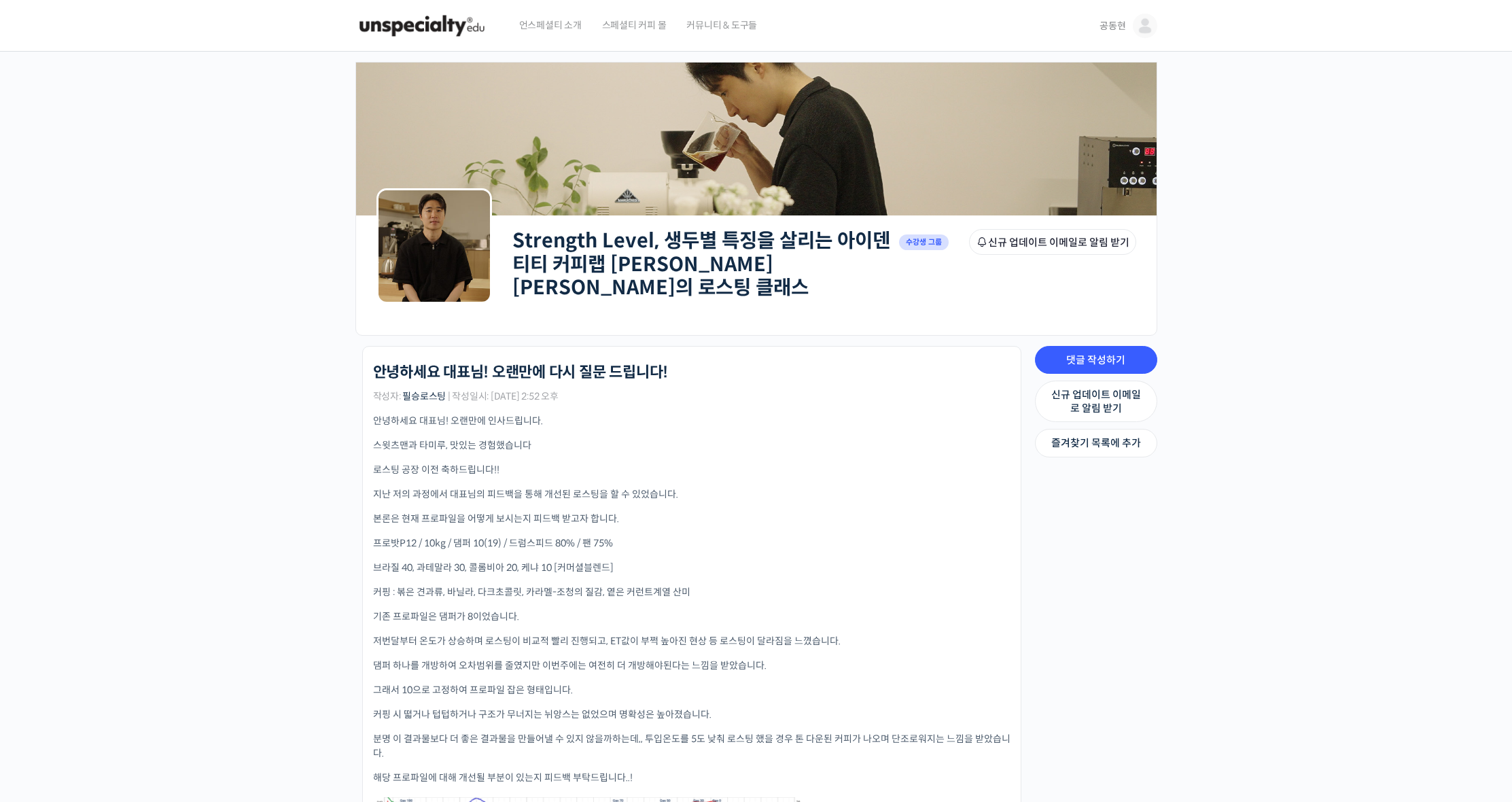
click at [1137, 29] on img at bounding box center [1145, 26] width 25 height 25
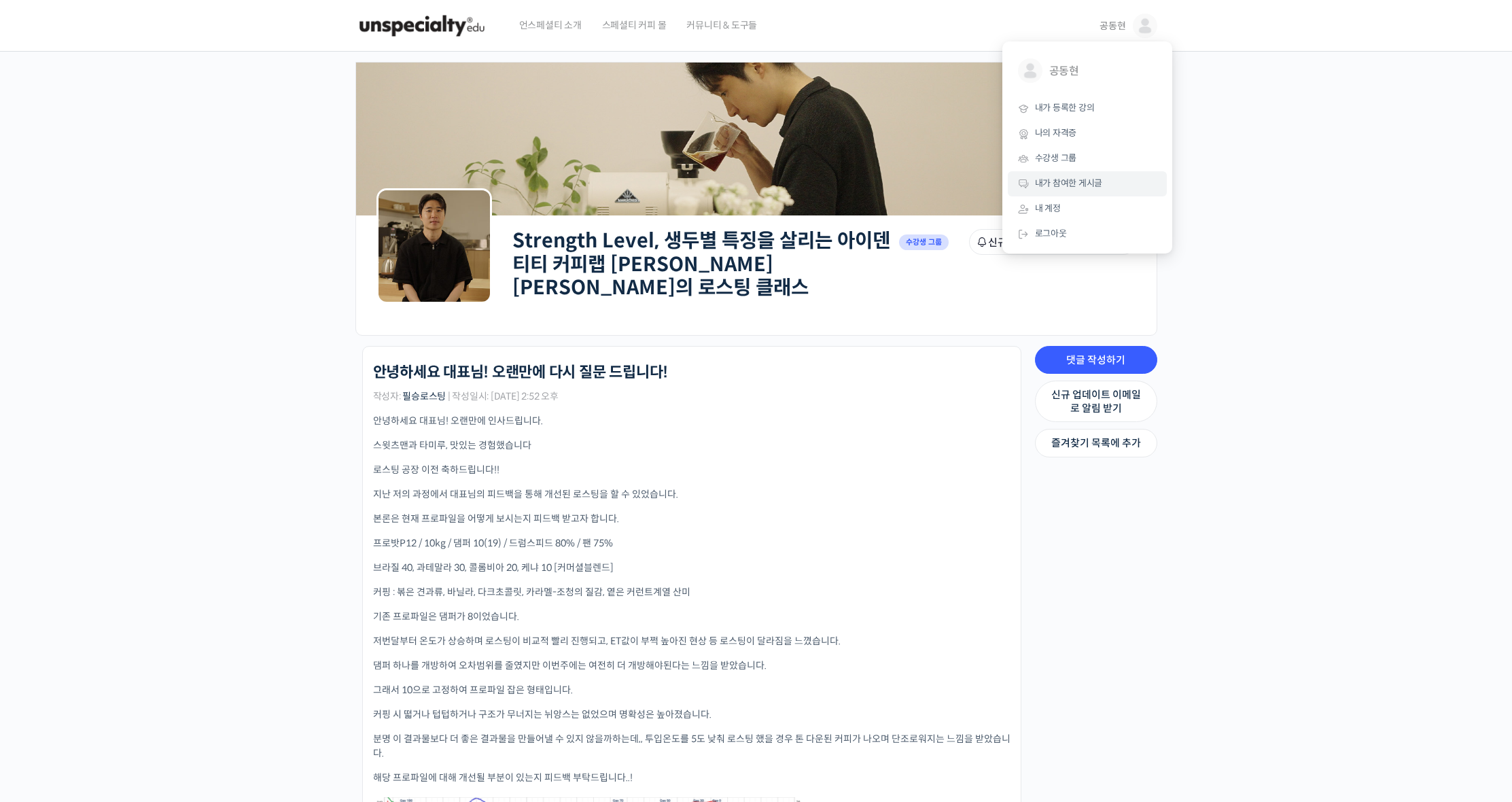
click at [1092, 185] on span "내가 참여한 게시글" at bounding box center [1069, 183] width 68 height 12
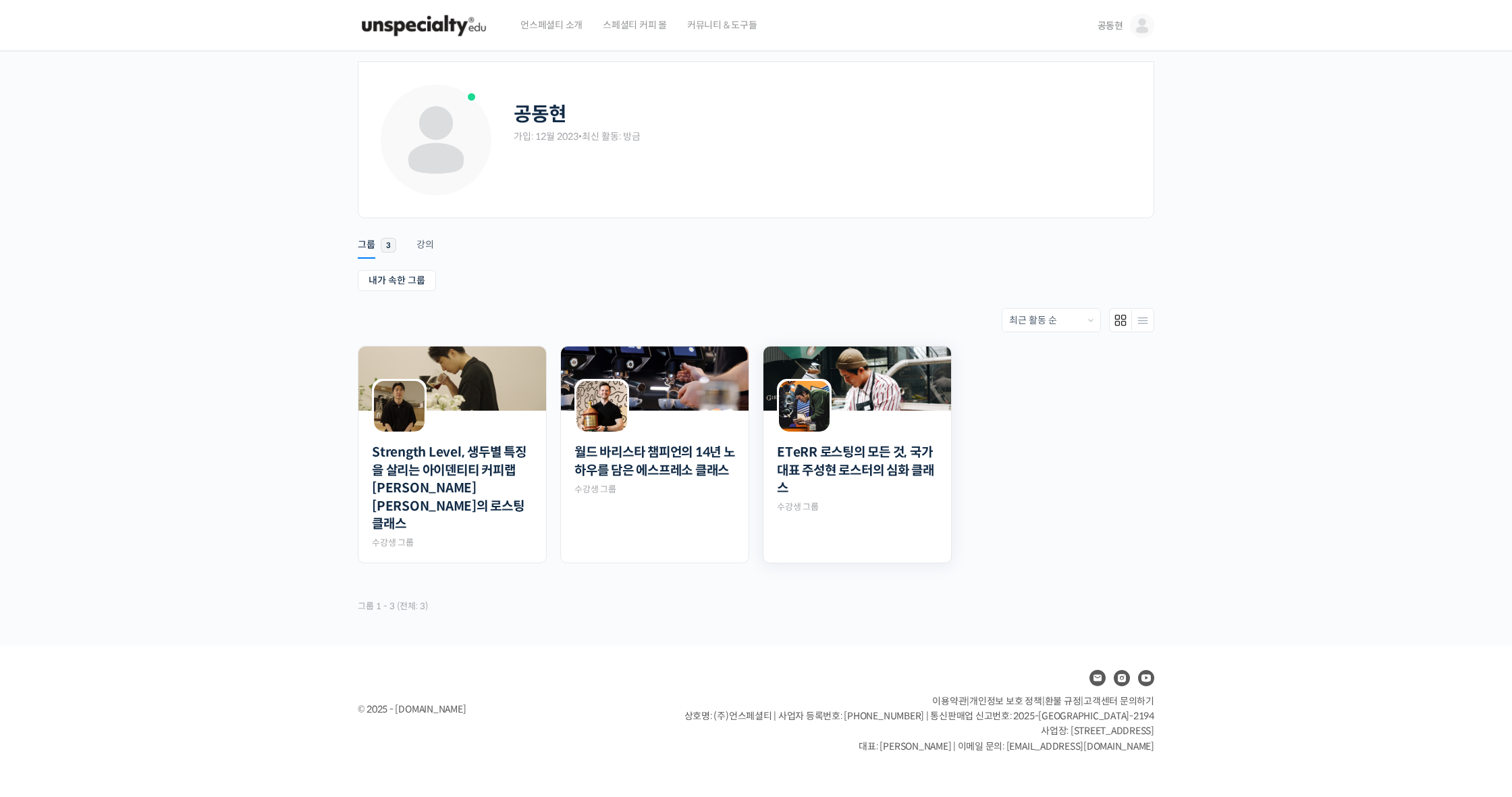
click at [878, 395] on img at bounding box center [857, 378] width 188 height 64
click at [819, 418] on img at bounding box center [804, 406] width 51 height 51
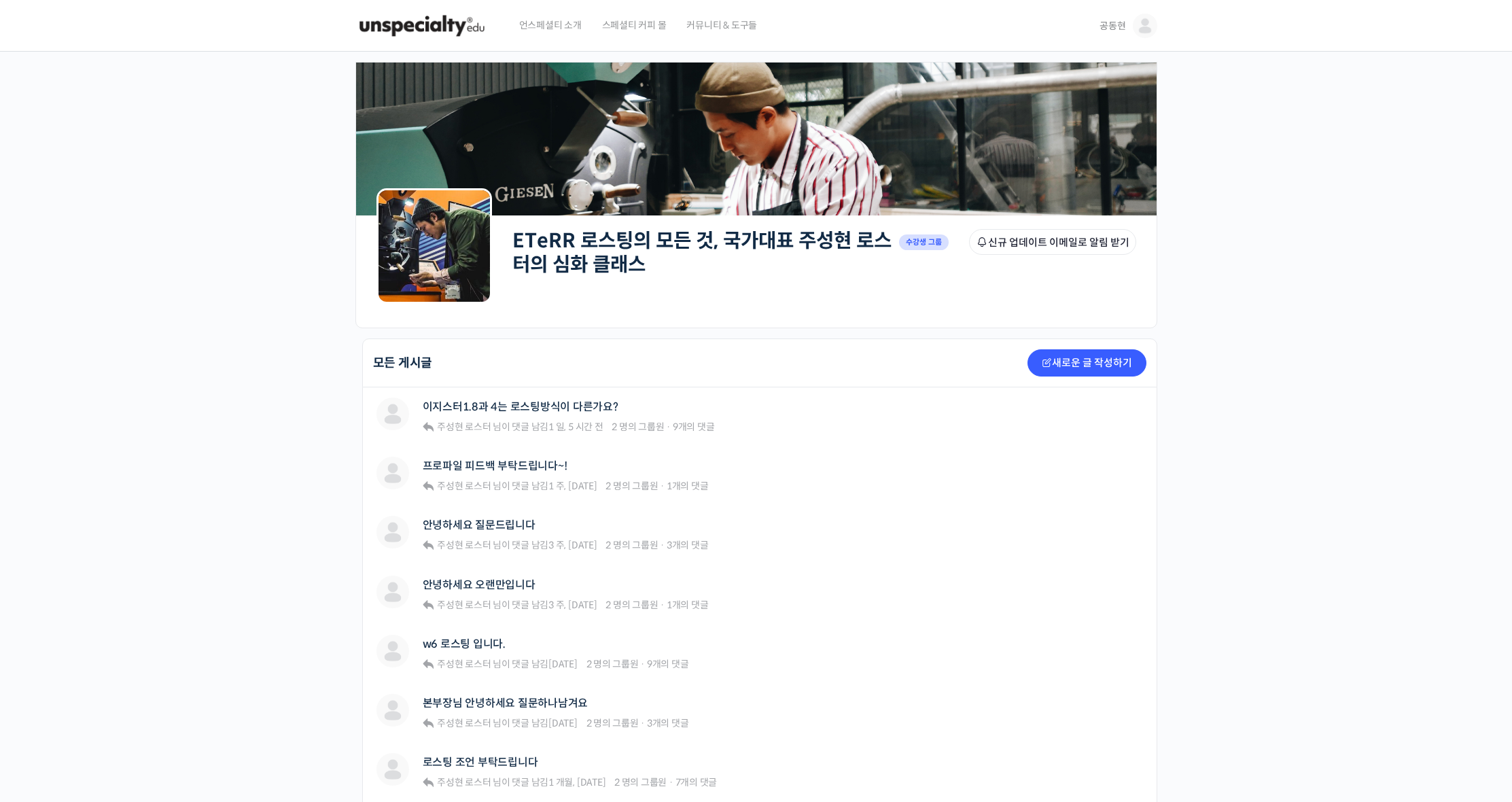
click at [828, 411] on div "[PERSON_NAME] 이지스터1.8과 4는 로스팅방식이 다른가요? 주성현 로스터 님이 댓글 남김 1 일, 5 시간 전 2 명의 그룹원 · …" at bounding box center [664, 417] width 574 height 39
click at [601, 406] on link "이지스터1.8과 4는 로스팅방식이 다른가요?" at bounding box center [520, 406] width 196 height 13
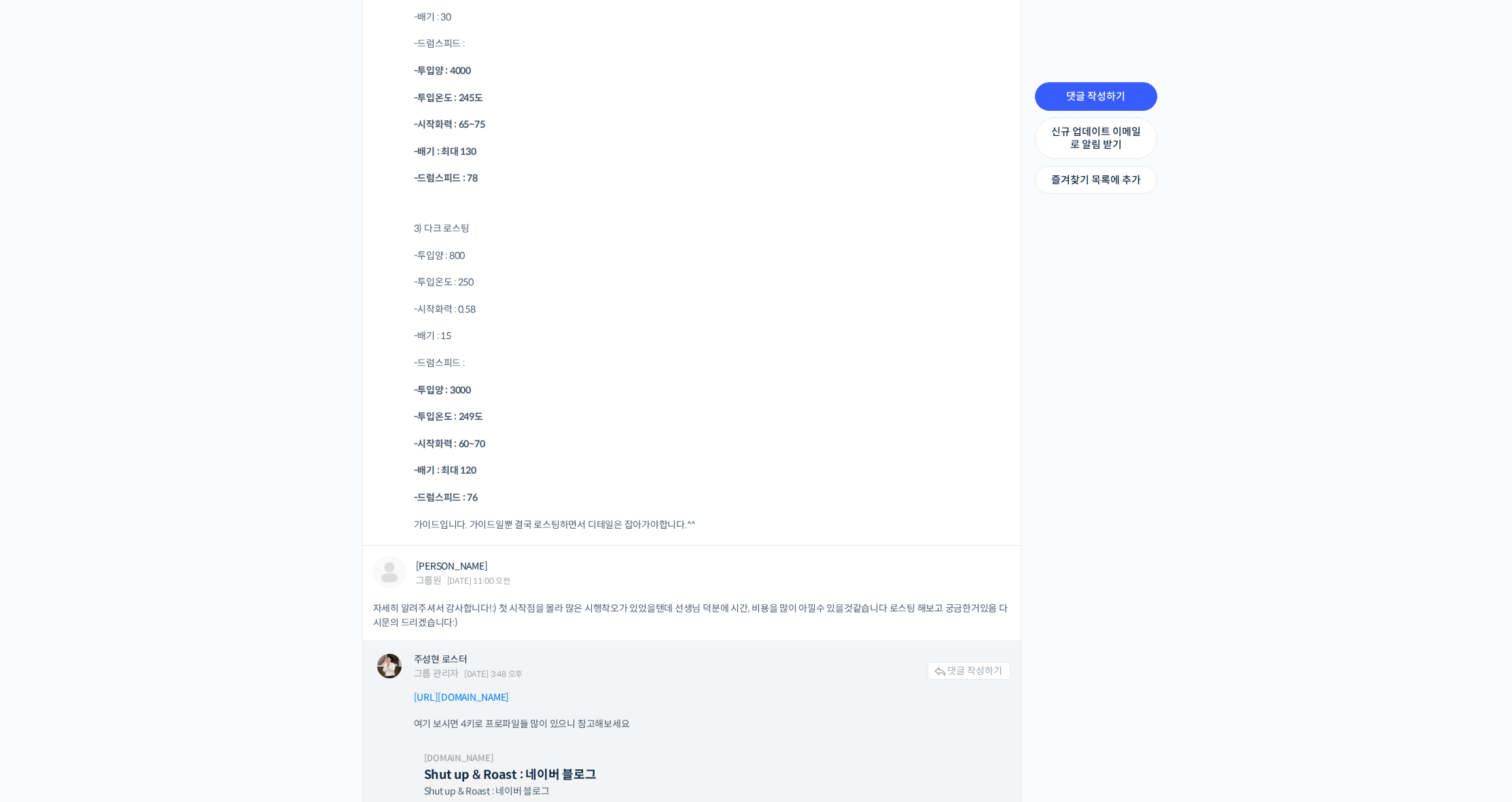
scroll to position [7300, 0]
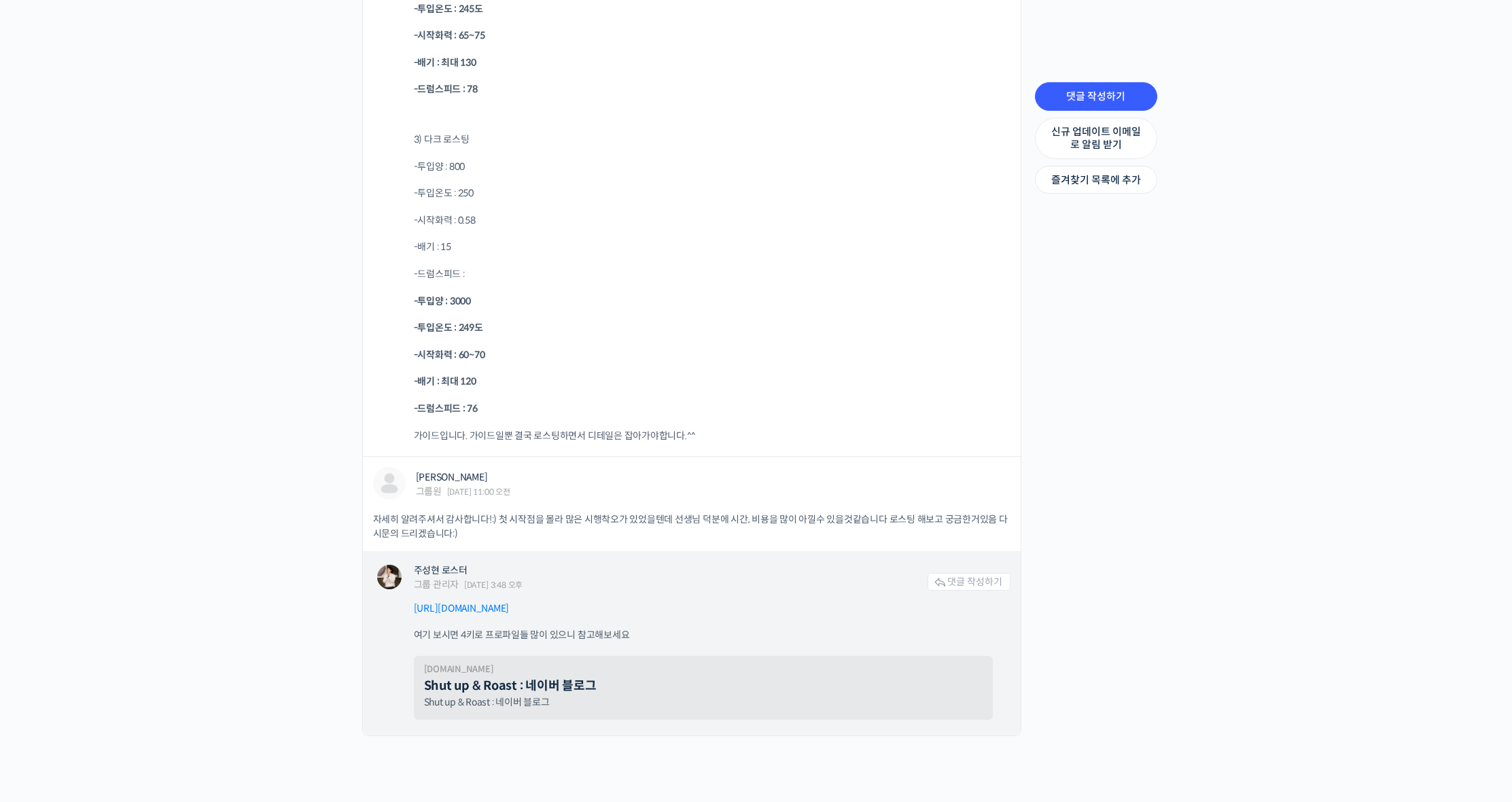
click at [570, 679] on link "Shut up & Roast : 네이버 블로그" at bounding box center [510, 686] width 172 height 15
